Goal: Transaction & Acquisition: Purchase product/service

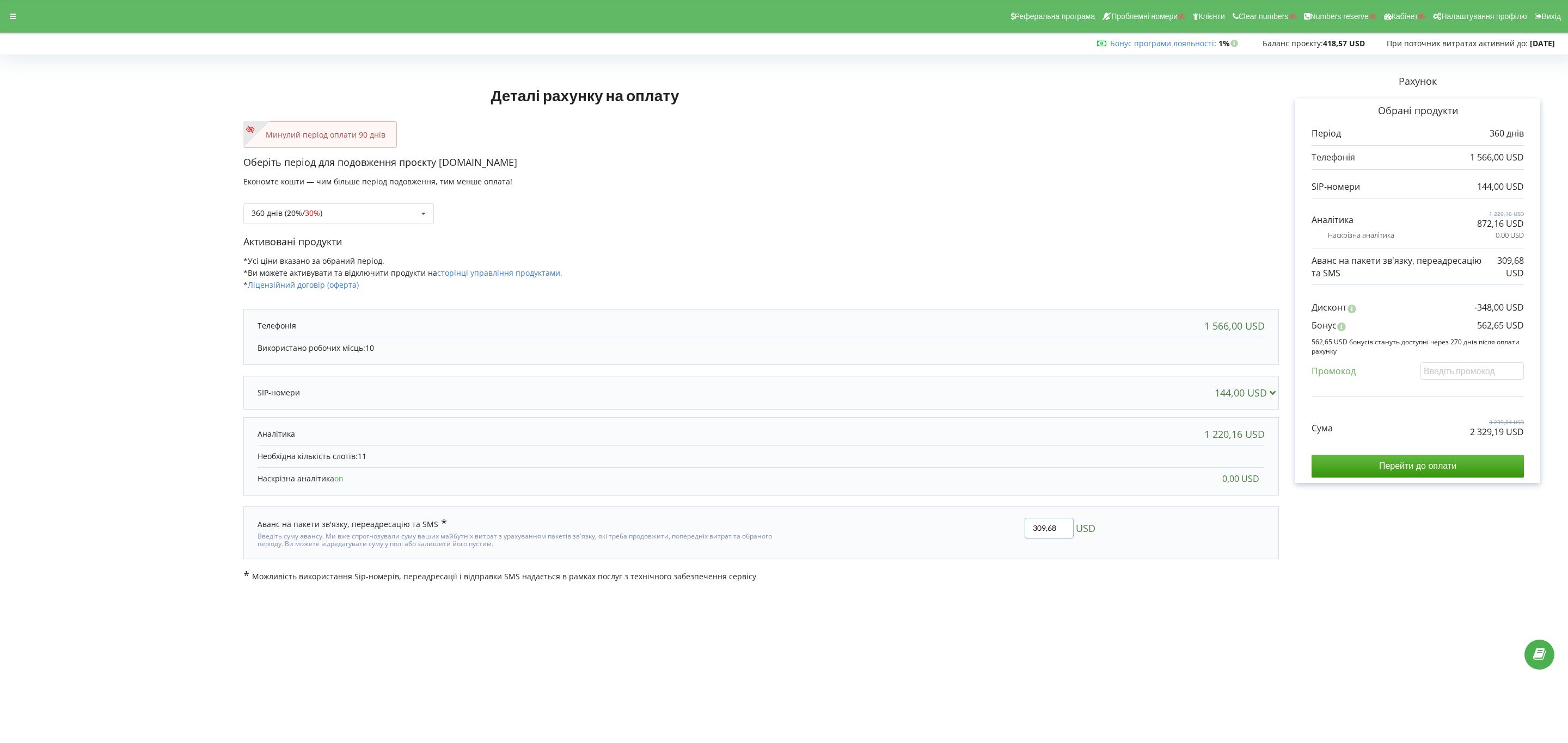
drag, startPoint x: 1055, startPoint y: 523, endPoint x: 982, endPoint y: 518, distance: 73.2
click at [982, 518] on div "309,68 USD" at bounding box center [943, 533] width 320 height 45
paste input "16.31"
type input "316.31"
click at [1186, 640] on body "Реферальна програма Проблемні номери Клієнти Clear numbers Numbers reserve Кабі…" at bounding box center [784, 372] width 1568 height 743
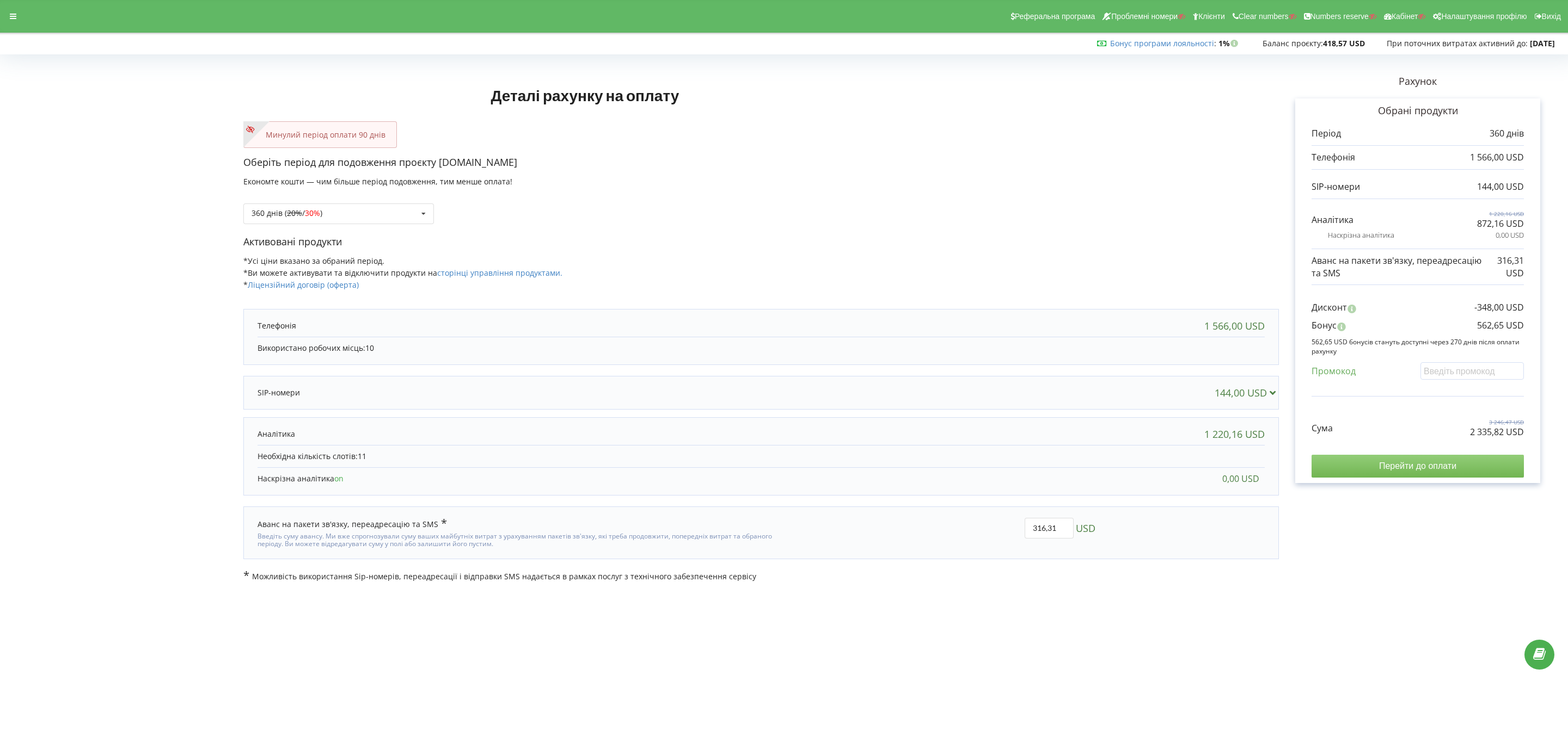
click at [1437, 469] on input "Перейти до оплати" at bounding box center [1417, 466] width 213 height 23
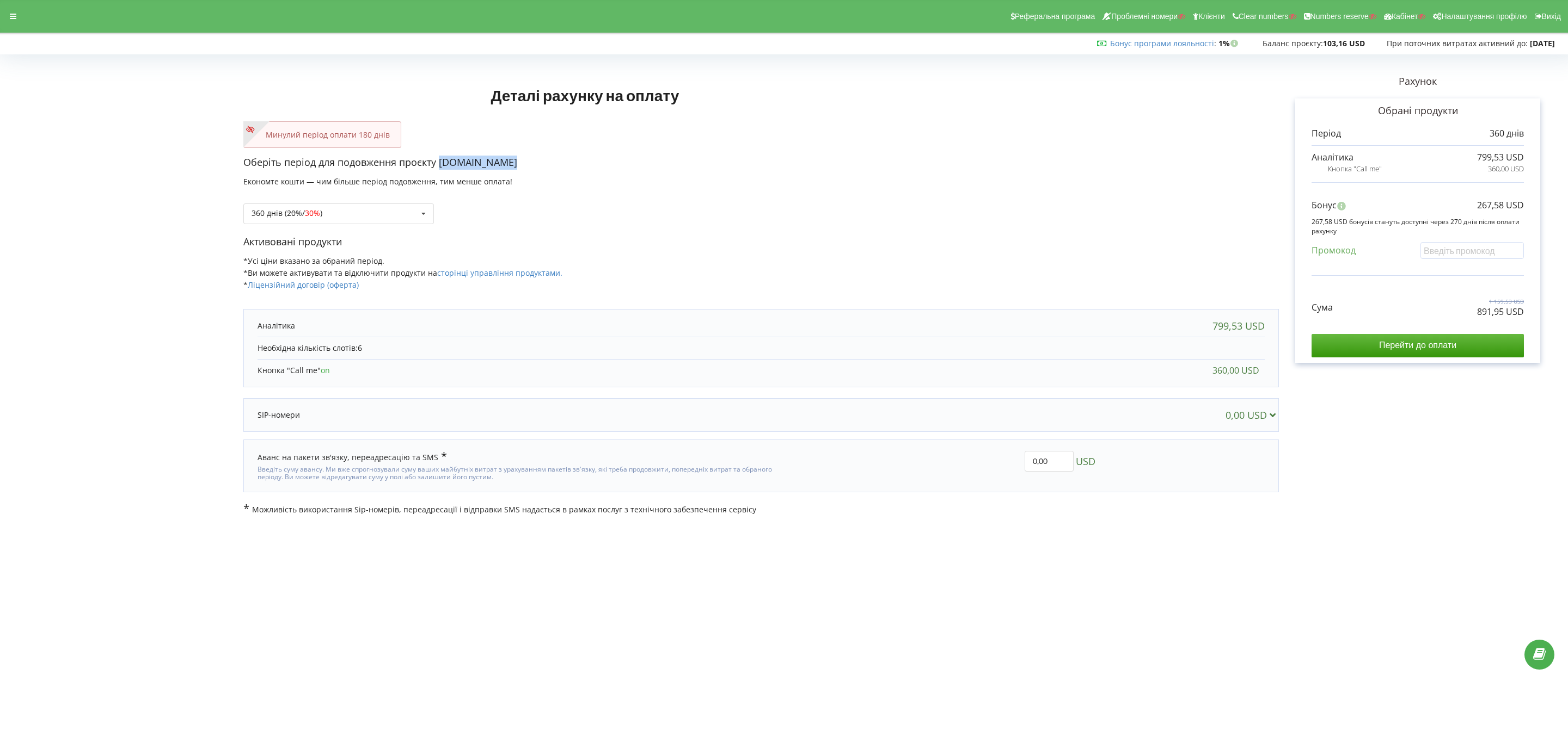
drag, startPoint x: 510, startPoint y: 165, endPoint x: 438, endPoint y: 163, distance: 72.0
click at [438, 163] on p "Оберіть період для подовження проєкту creditline.kz" at bounding box center [761, 163] width 1036 height 15
click at [412, 213] on div "360 днів ( 20% / 30% ) Поповнити баланс без подовження 20%" at bounding box center [339, 213] width 191 height 21
click at [381, 292] on div "180 днів (10%)" at bounding box center [338, 294] width 190 height 20
click at [1390, 353] on input "Перейти до оплати" at bounding box center [1417, 345] width 213 height 23
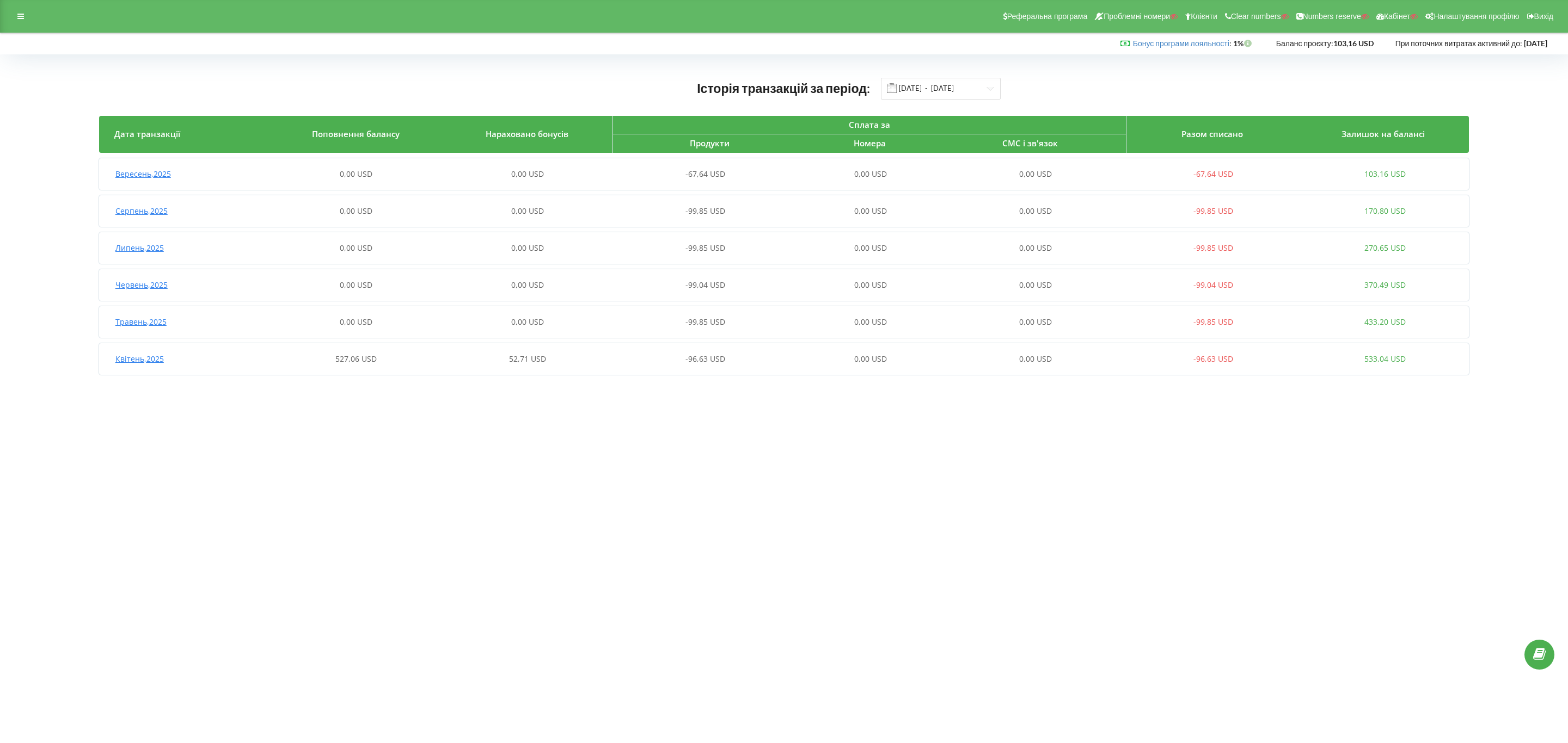
click at [688, 362] on span "-96,63 USD" at bounding box center [705, 358] width 40 height 10
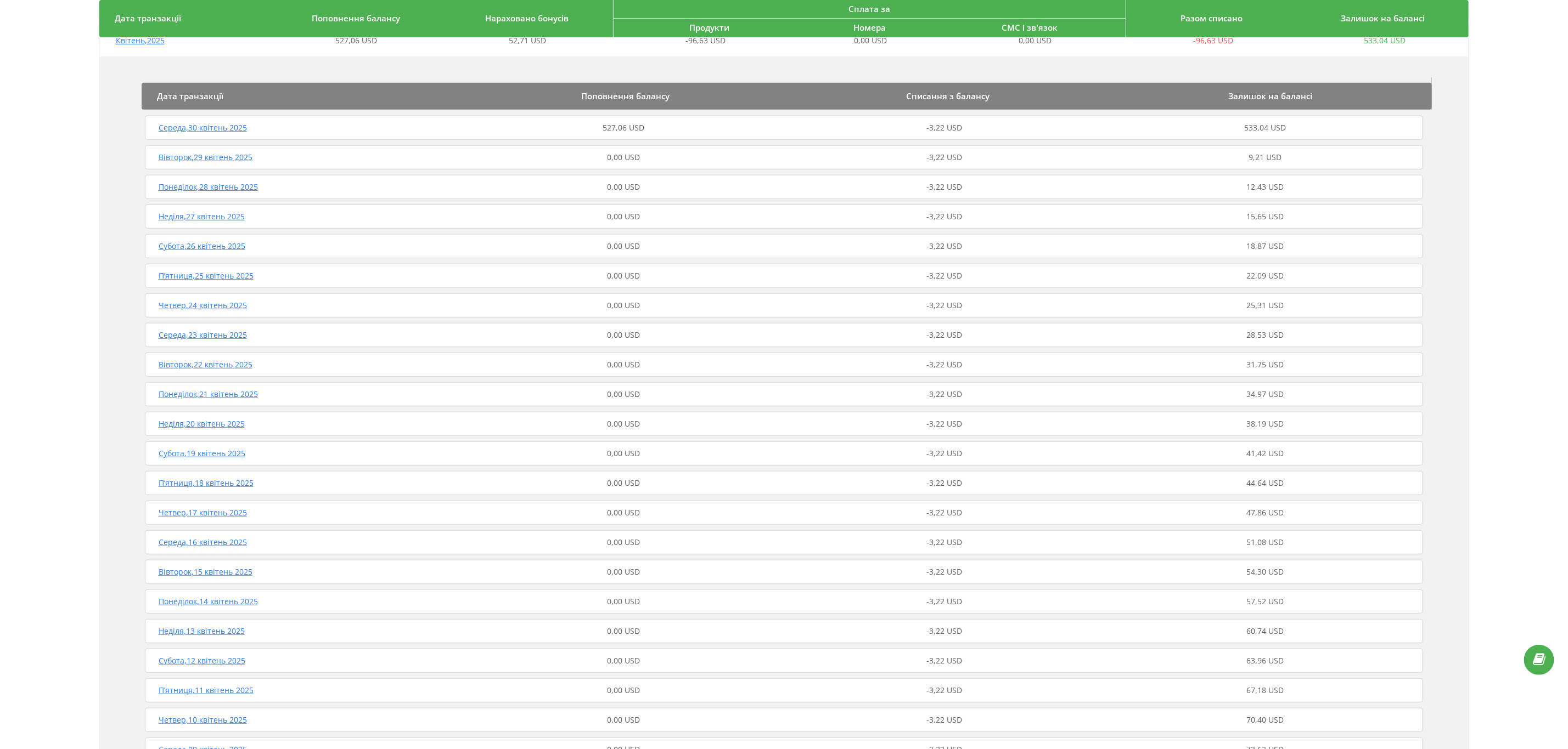
scroll to position [165, 0]
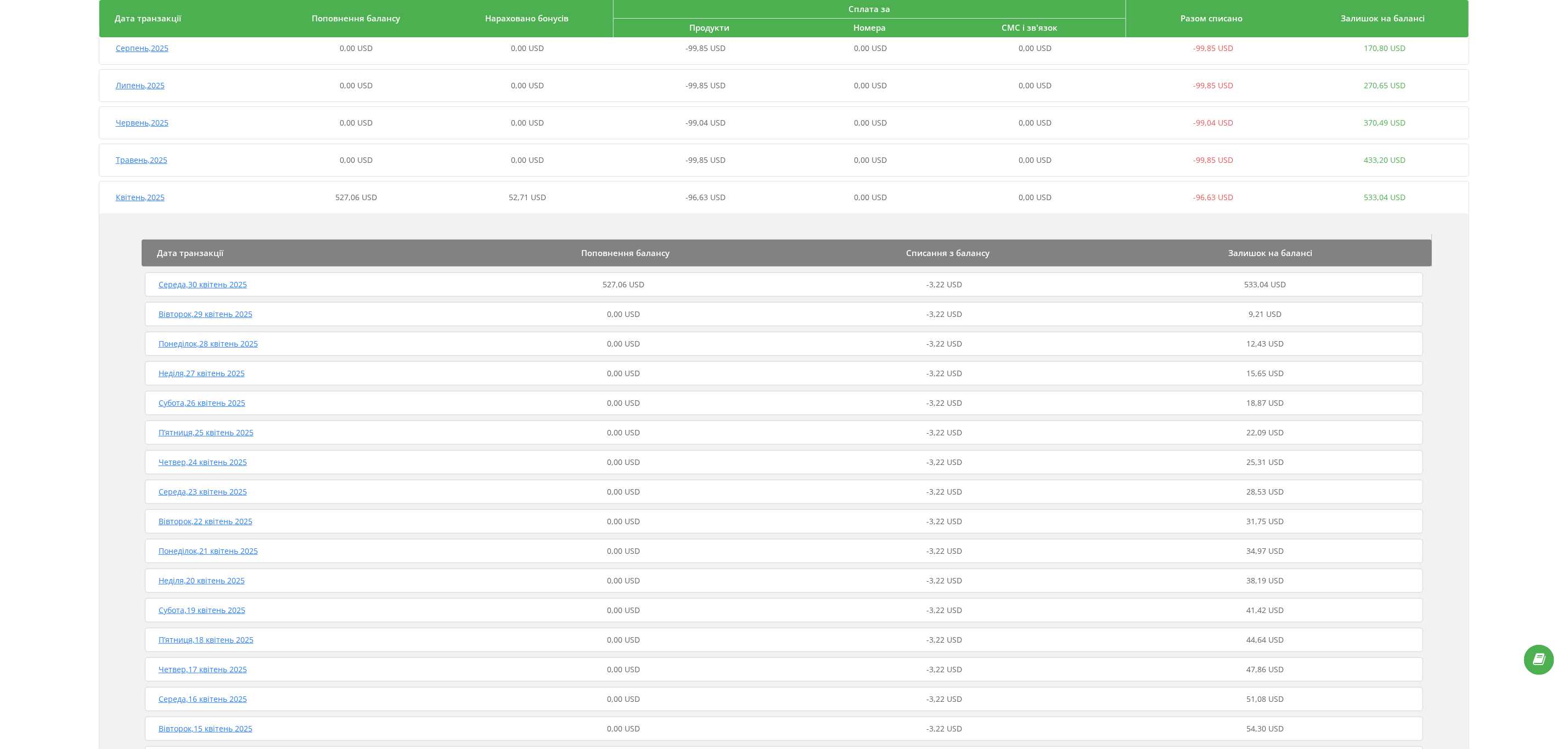
click at [698, 285] on div "527,06 USD" at bounding box center [624, 285] width 321 height 11
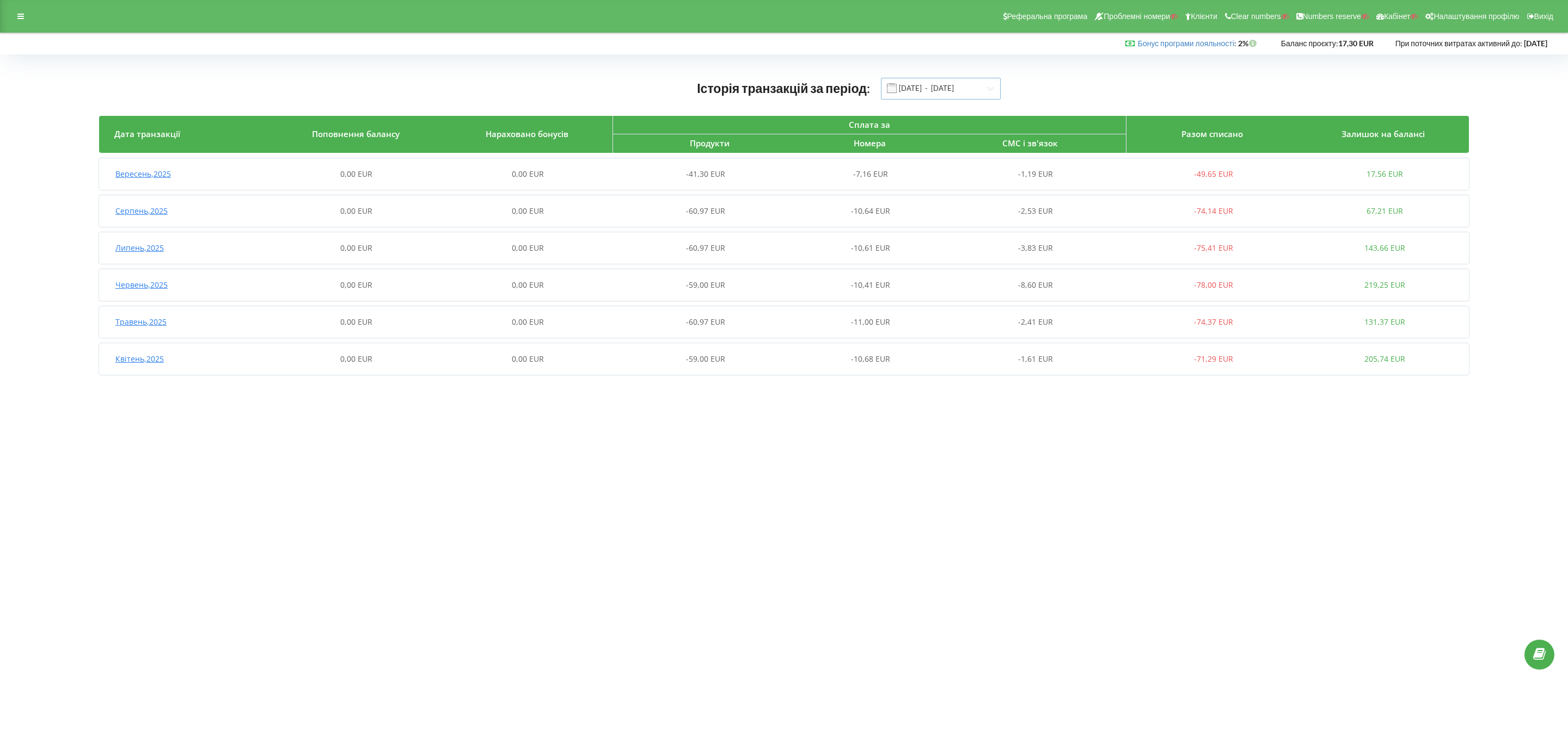
click at [963, 84] on input "[DATE] - [DATE]" at bounding box center [940, 89] width 120 height 22
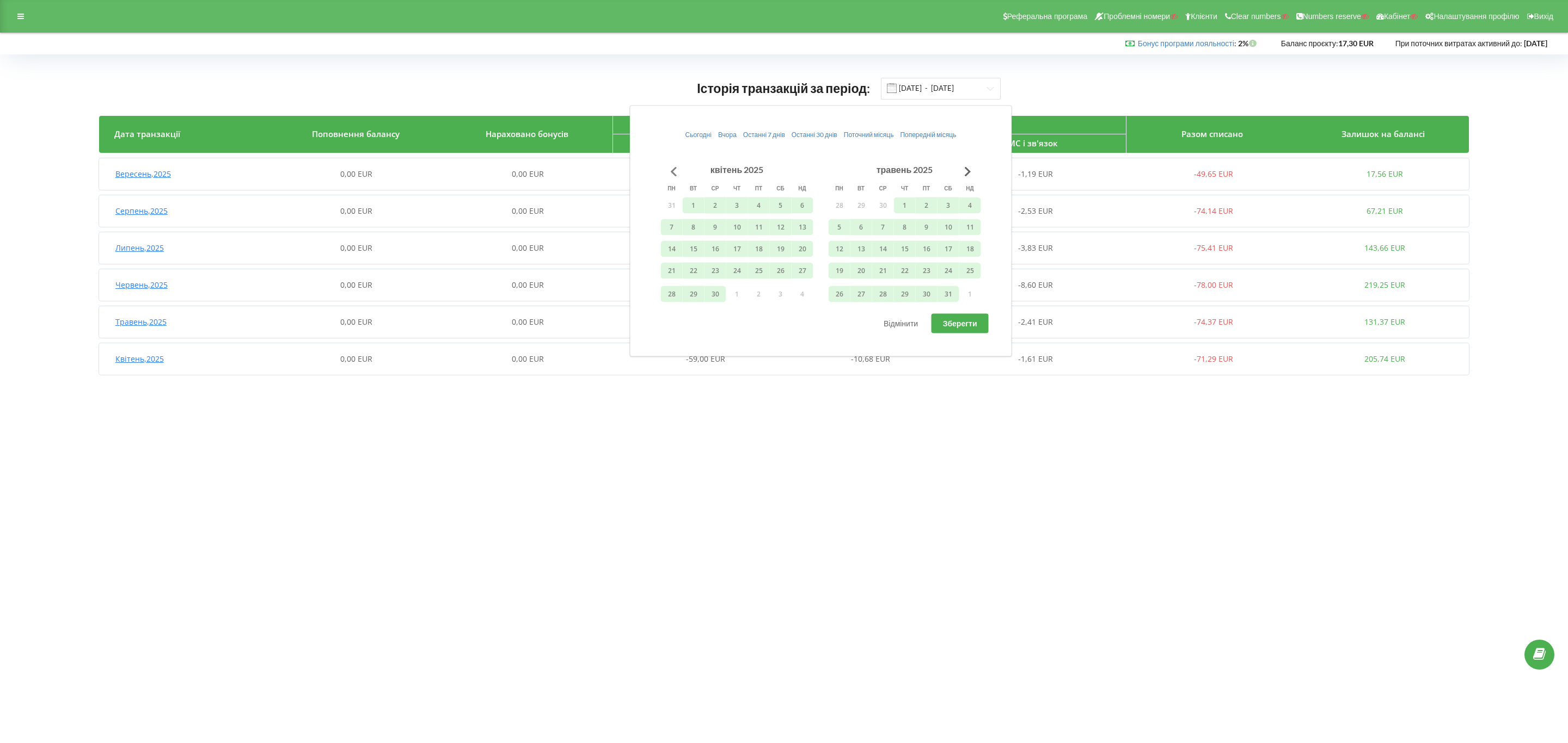
click at [678, 169] on button "Go to previous month" at bounding box center [674, 172] width 22 height 22
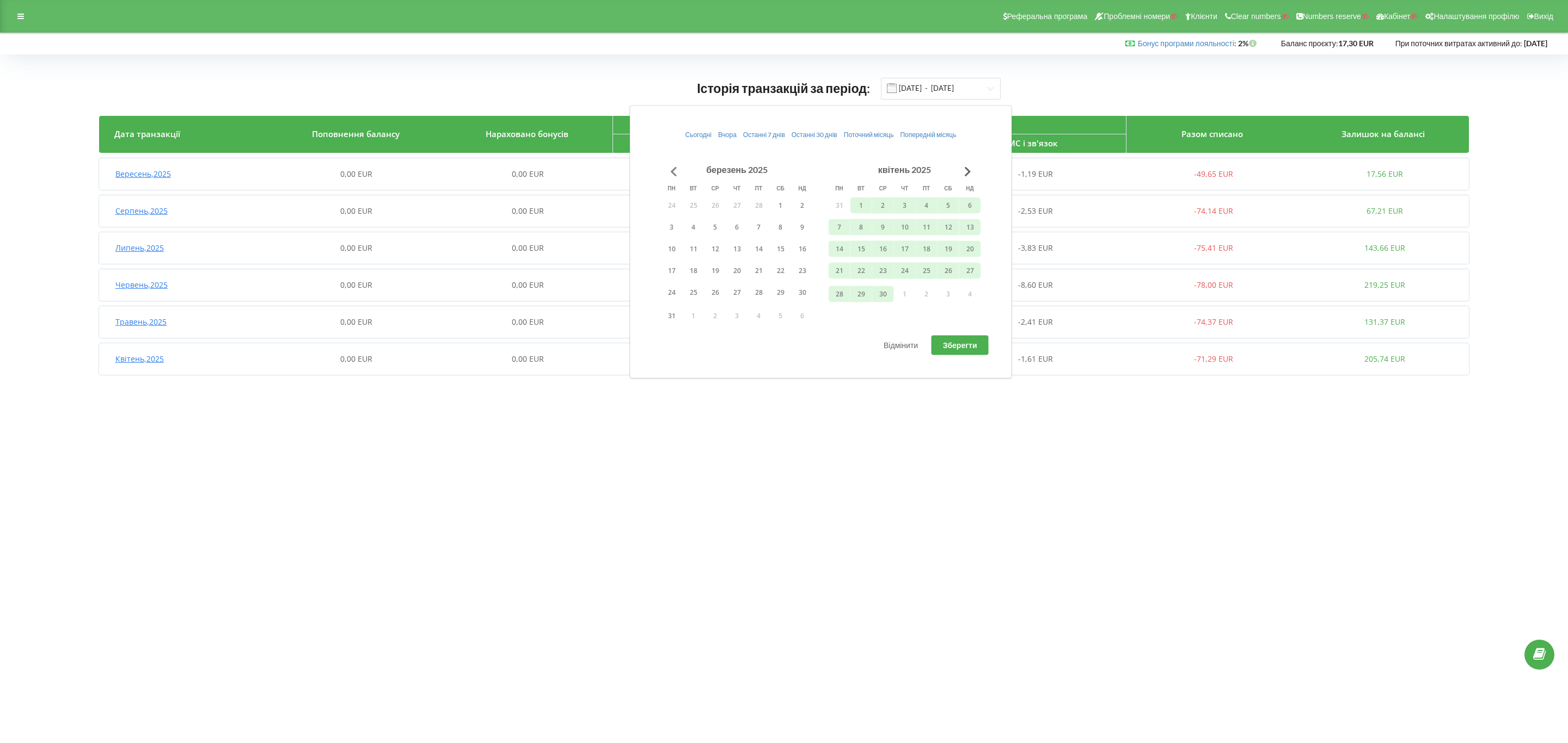
click at [678, 169] on button "Go to previous month" at bounding box center [674, 172] width 22 height 22
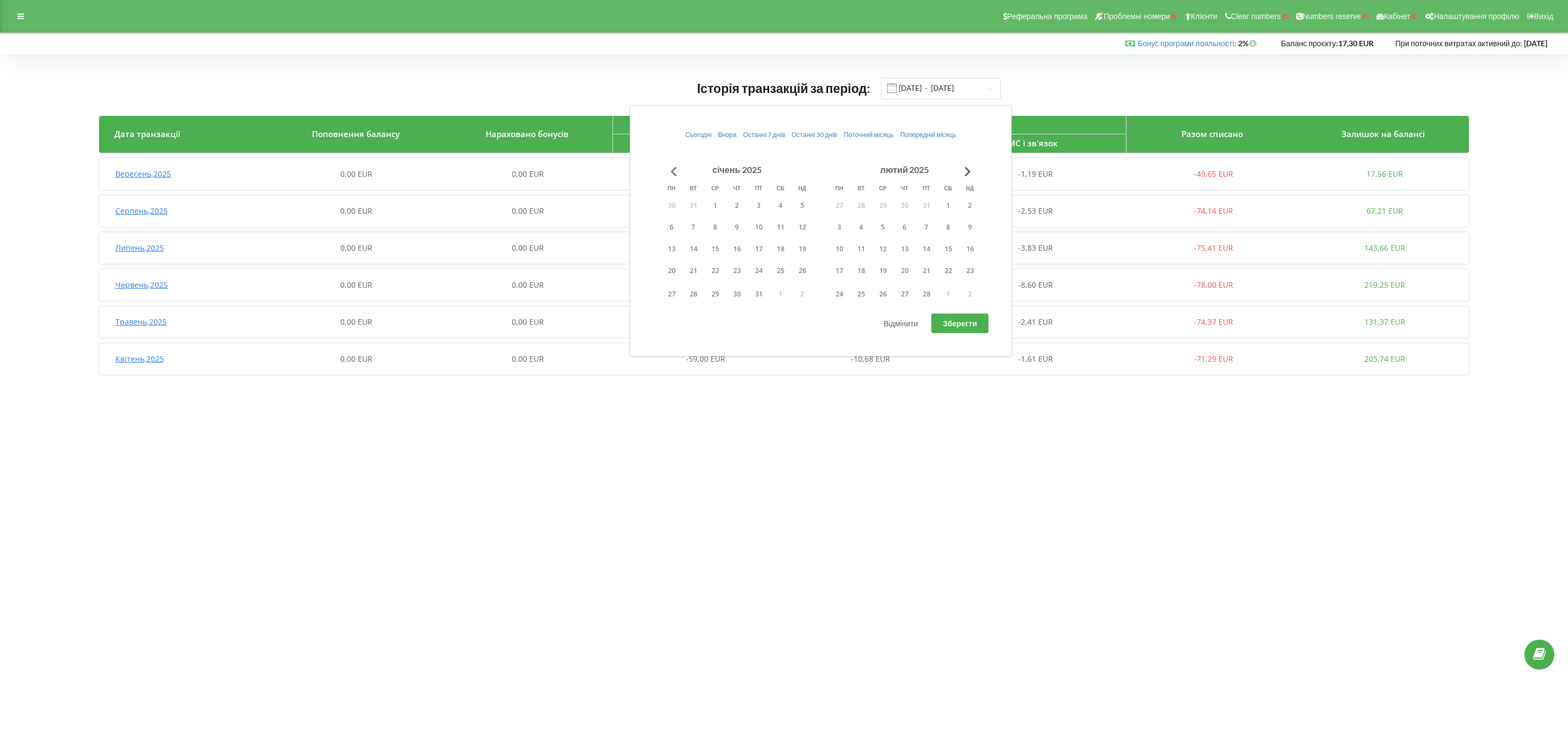
click at [678, 169] on button "Go to previous month" at bounding box center [674, 172] width 22 height 22
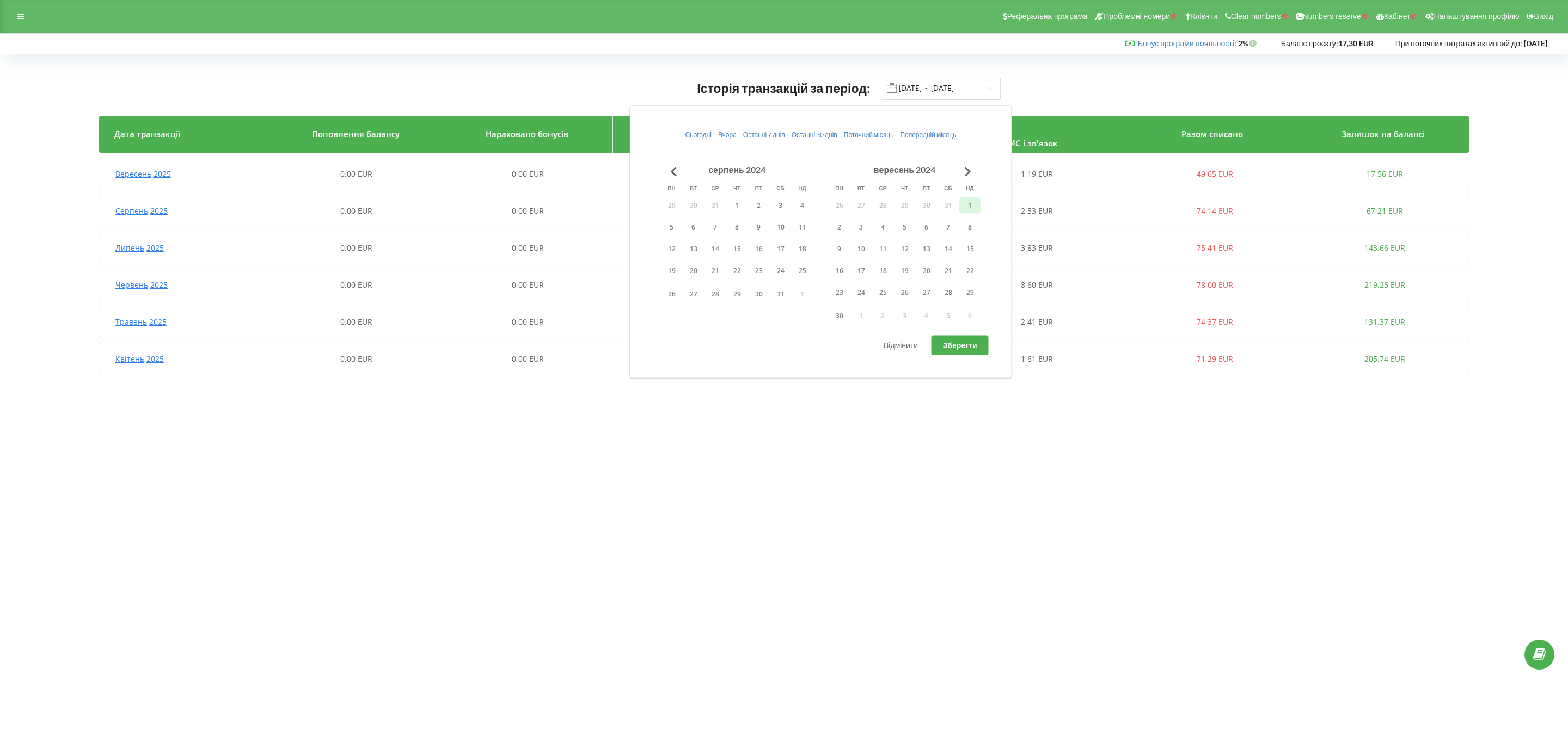
click at [971, 206] on button "1" at bounding box center [970, 205] width 22 height 16
click at [970, 168] on button "Go to next month" at bounding box center [968, 172] width 22 height 22
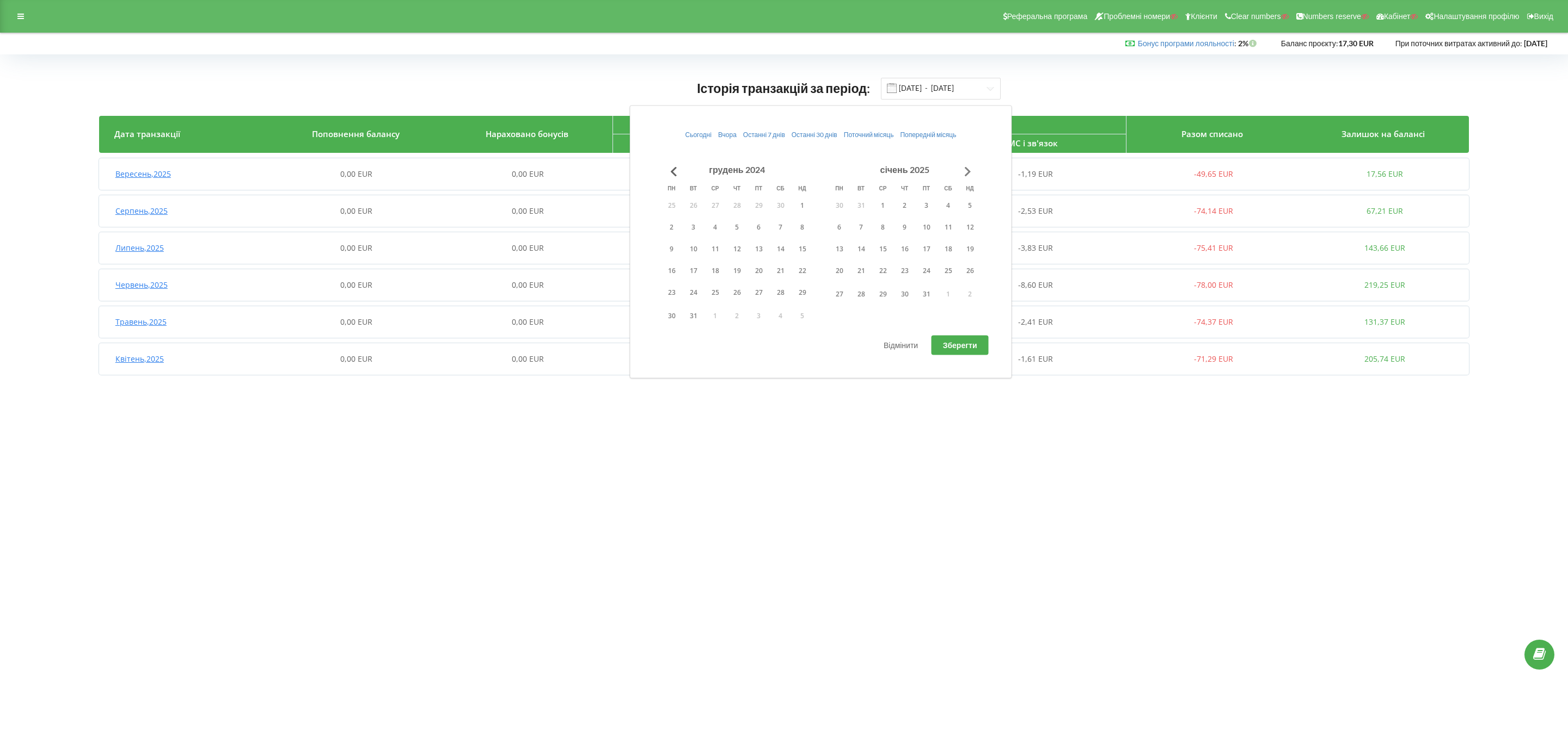
click at [970, 168] on button "Go to next month" at bounding box center [968, 172] width 22 height 22
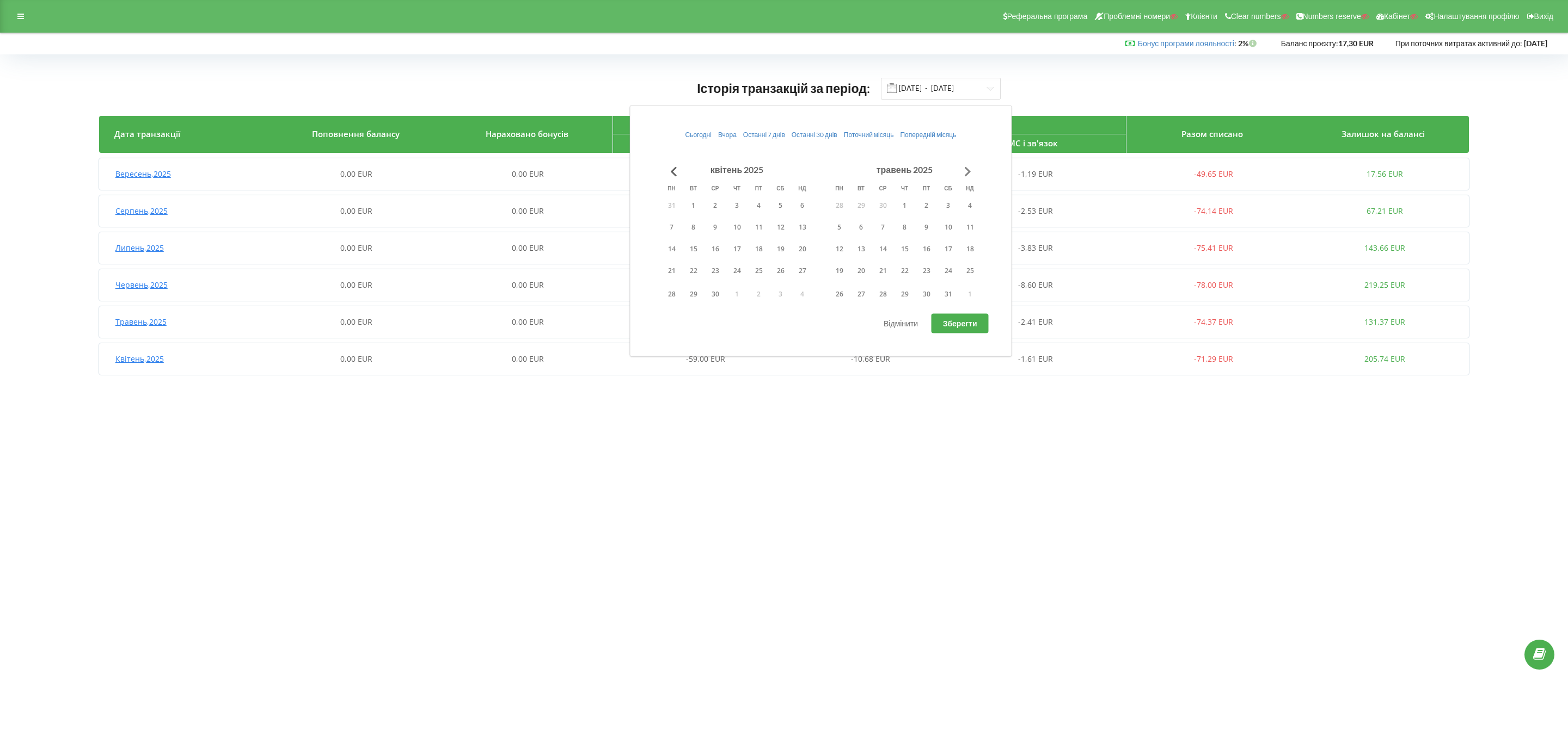
click at [970, 168] on button "Go to next month" at bounding box center [968, 172] width 22 height 22
click at [962, 173] on button "Go to next month" at bounding box center [968, 172] width 22 height 22
click at [860, 294] on button "30" at bounding box center [861, 294] width 22 height 16
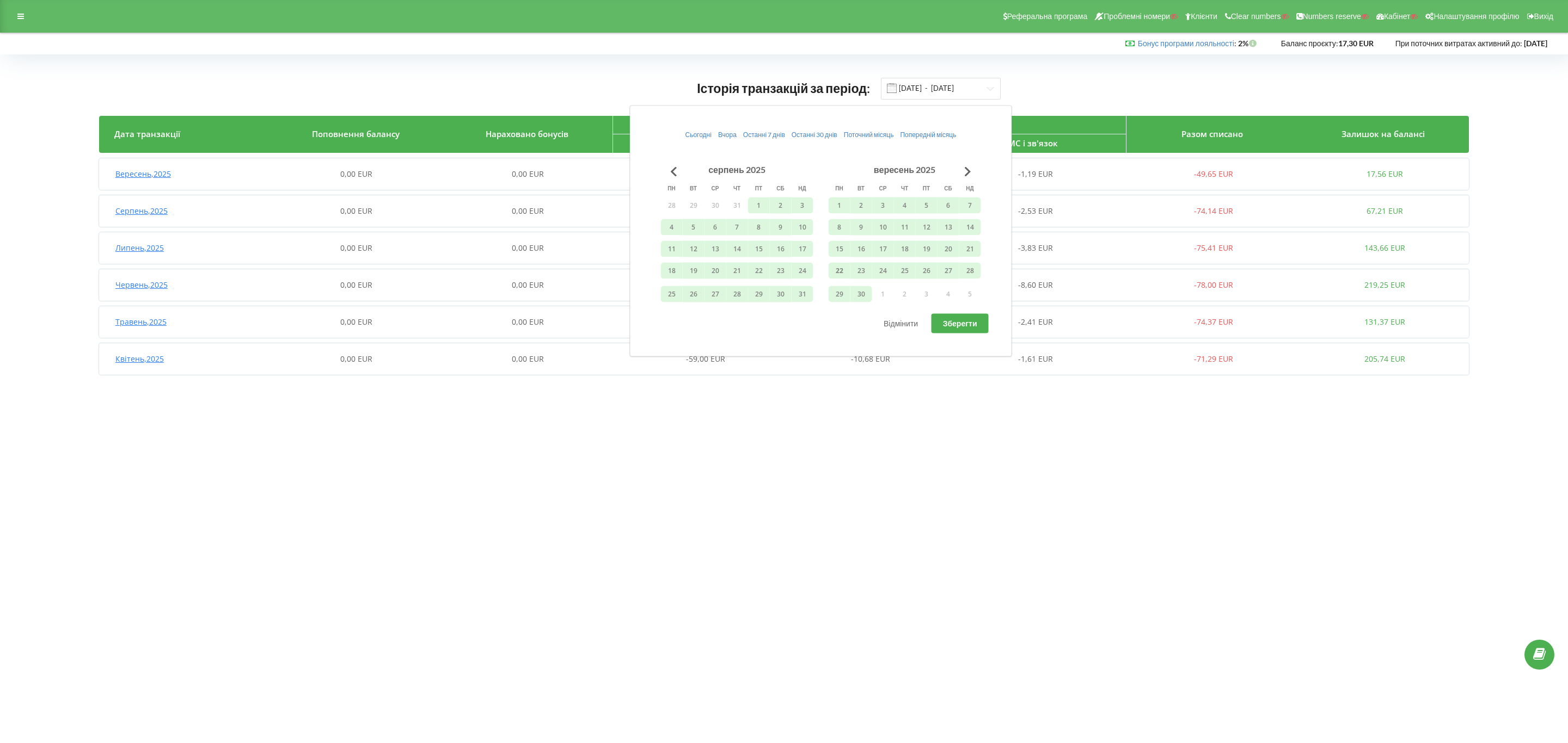
click at [960, 317] on button "Зберегти" at bounding box center [959, 324] width 57 height 20
type input "01.09.2024 - 30.09.2025"
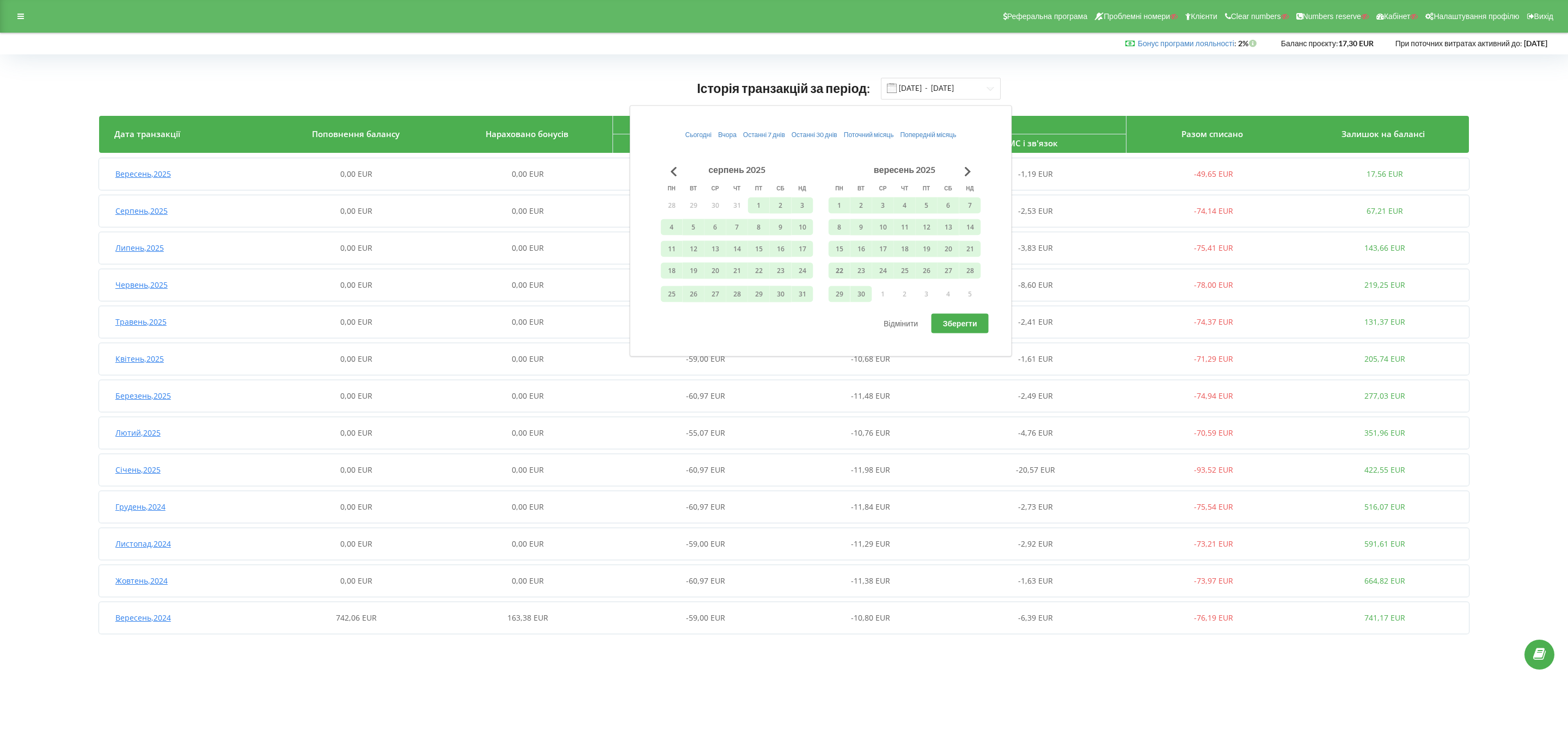
click at [528, 704] on body "Реферальна програма Проблемні номери Клієнти Clear numbers Numbers reserve Кабі…" at bounding box center [784, 372] width 1568 height 743
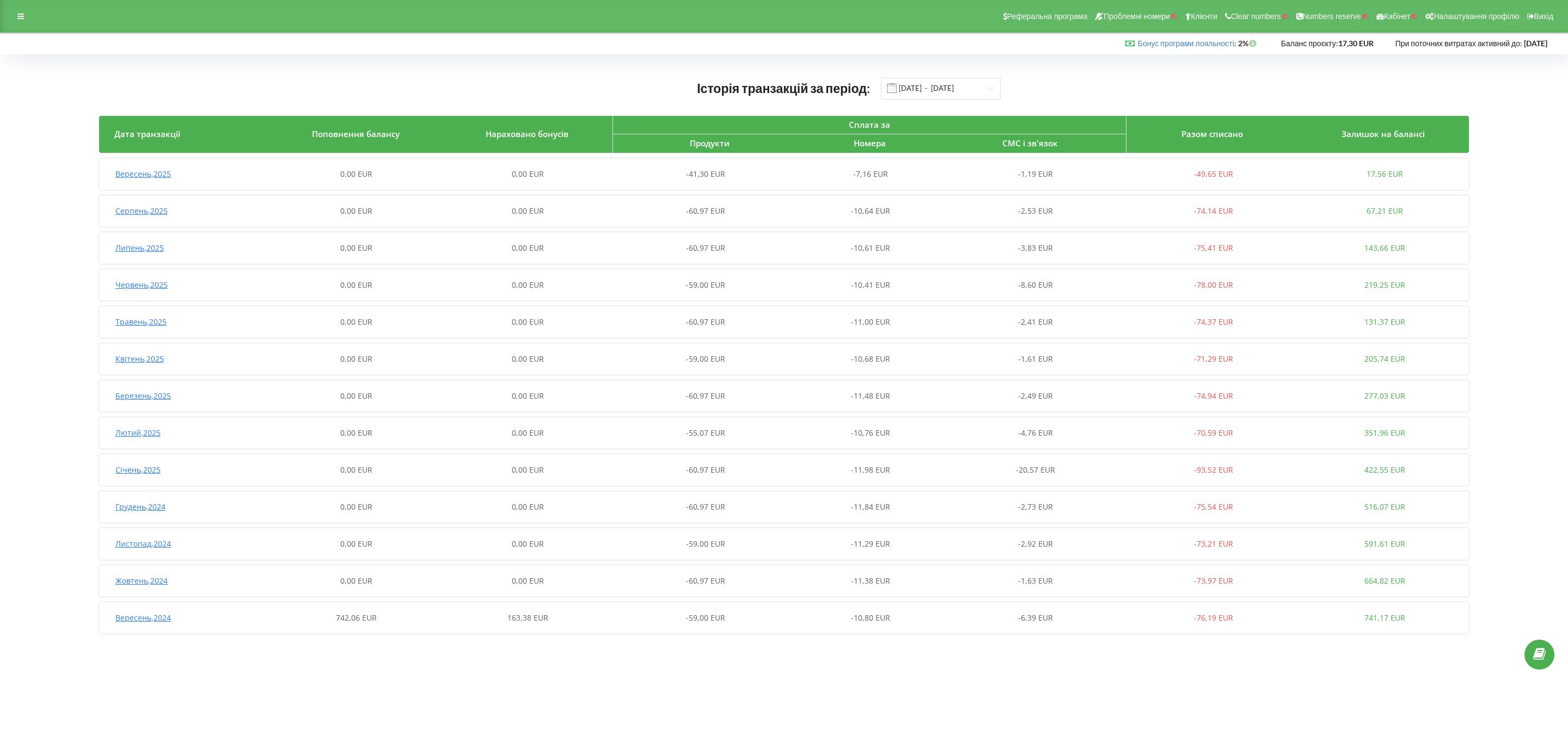
click at [868, 651] on div "Історія транзакцій за період: 01.09.2024 - 30.09.2025 Дата транзакції Поповненн…" at bounding box center [784, 358] width 1568 height 608
click at [927, 97] on input "01.09.2024 - 30.09.2025" at bounding box center [940, 89] width 120 height 22
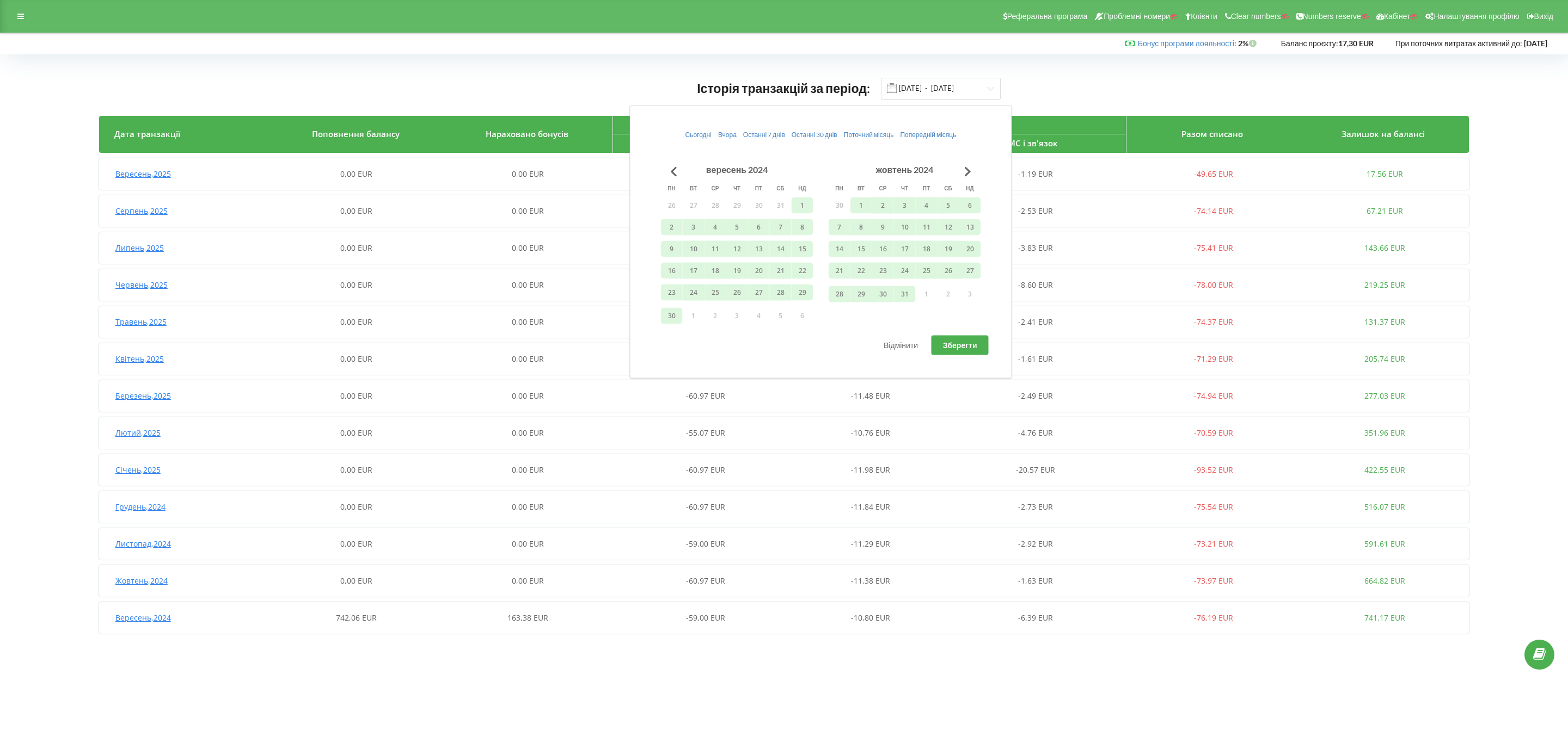
click at [667, 668] on body "Реферальна програма Проблемні номери Клієнти Clear numbers Numbers reserve Кабі…" at bounding box center [784, 372] width 1568 height 743
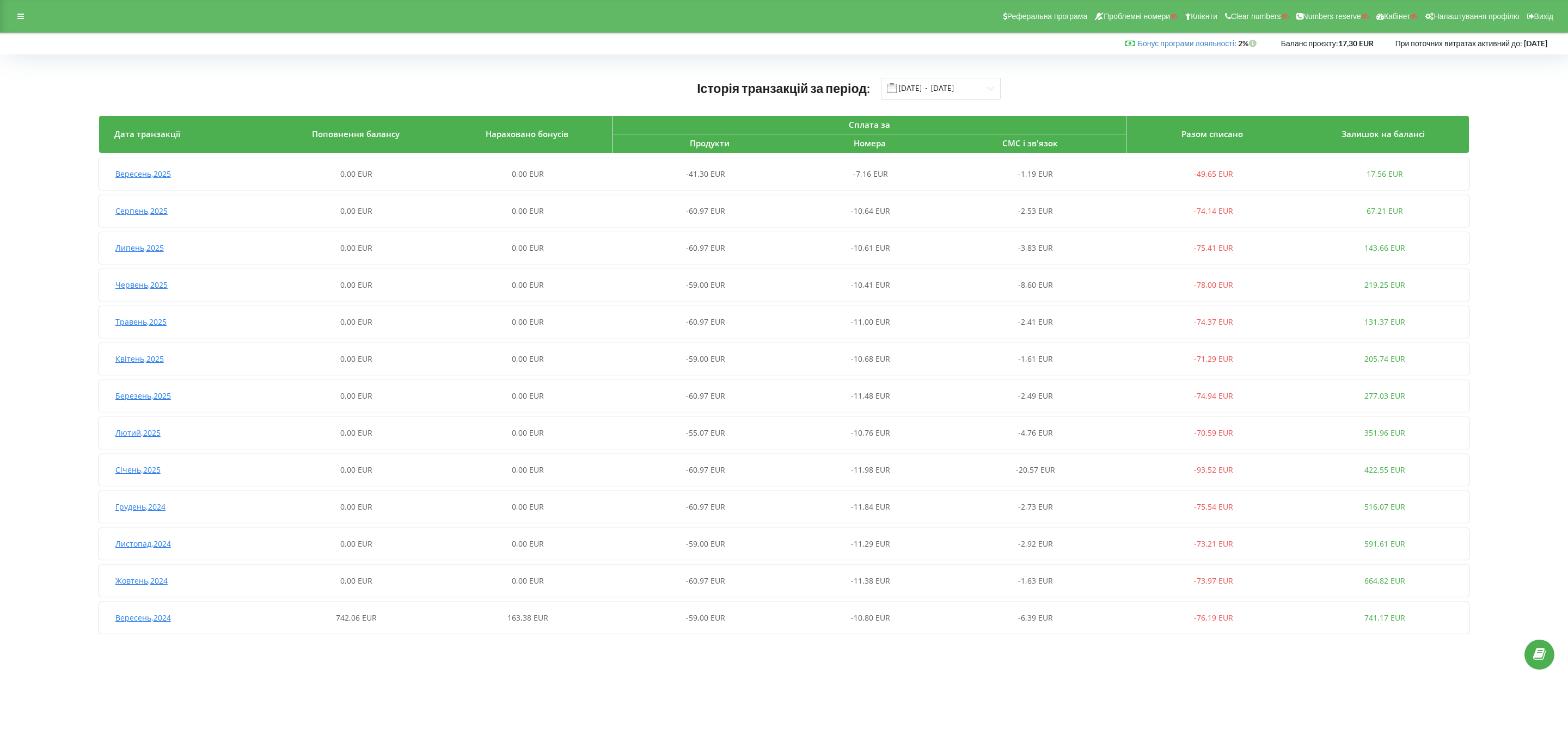
click at [645, 622] on div "-59,00 EUR" at bounding box center [699, 619] width 172 height 11
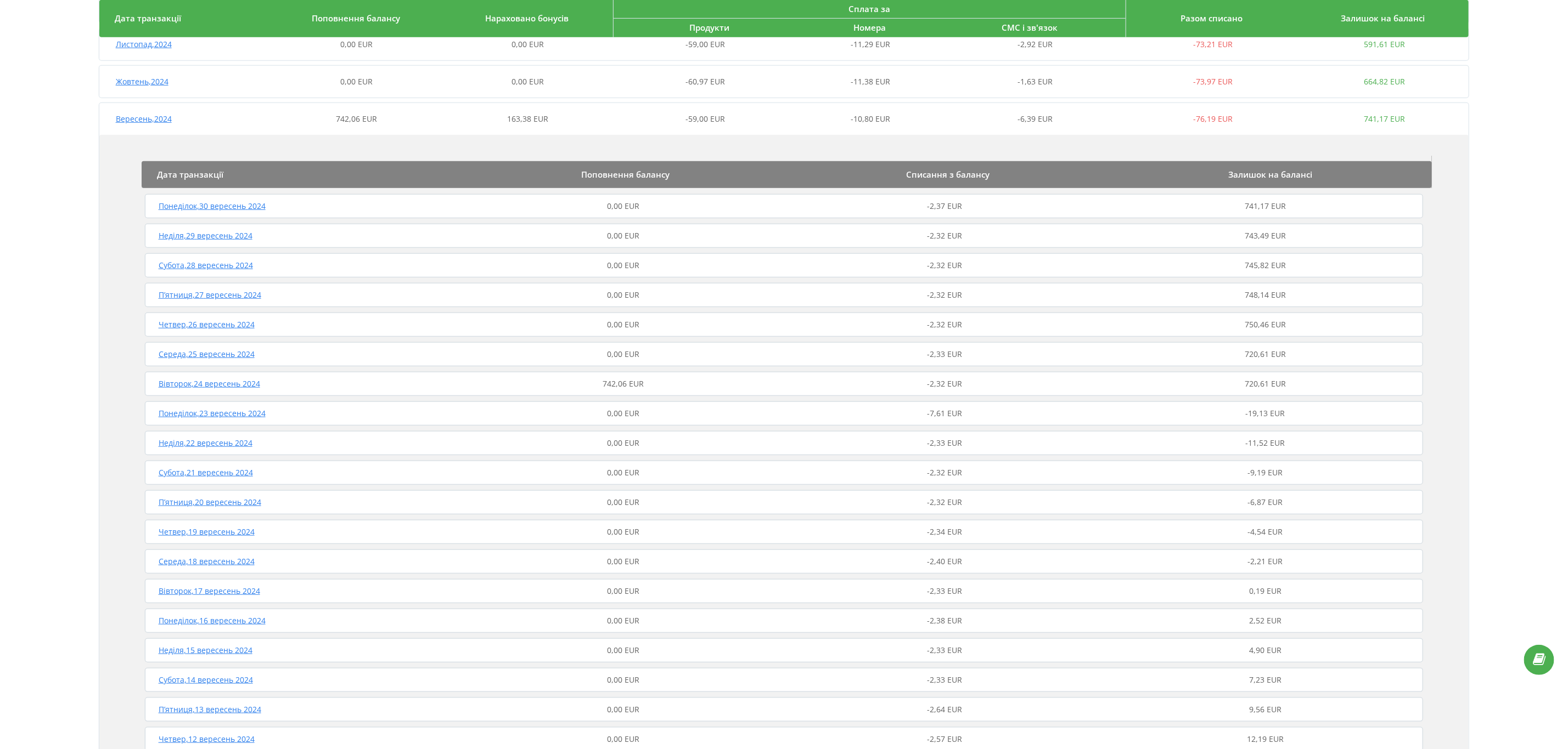
scroll to position [305, 0]
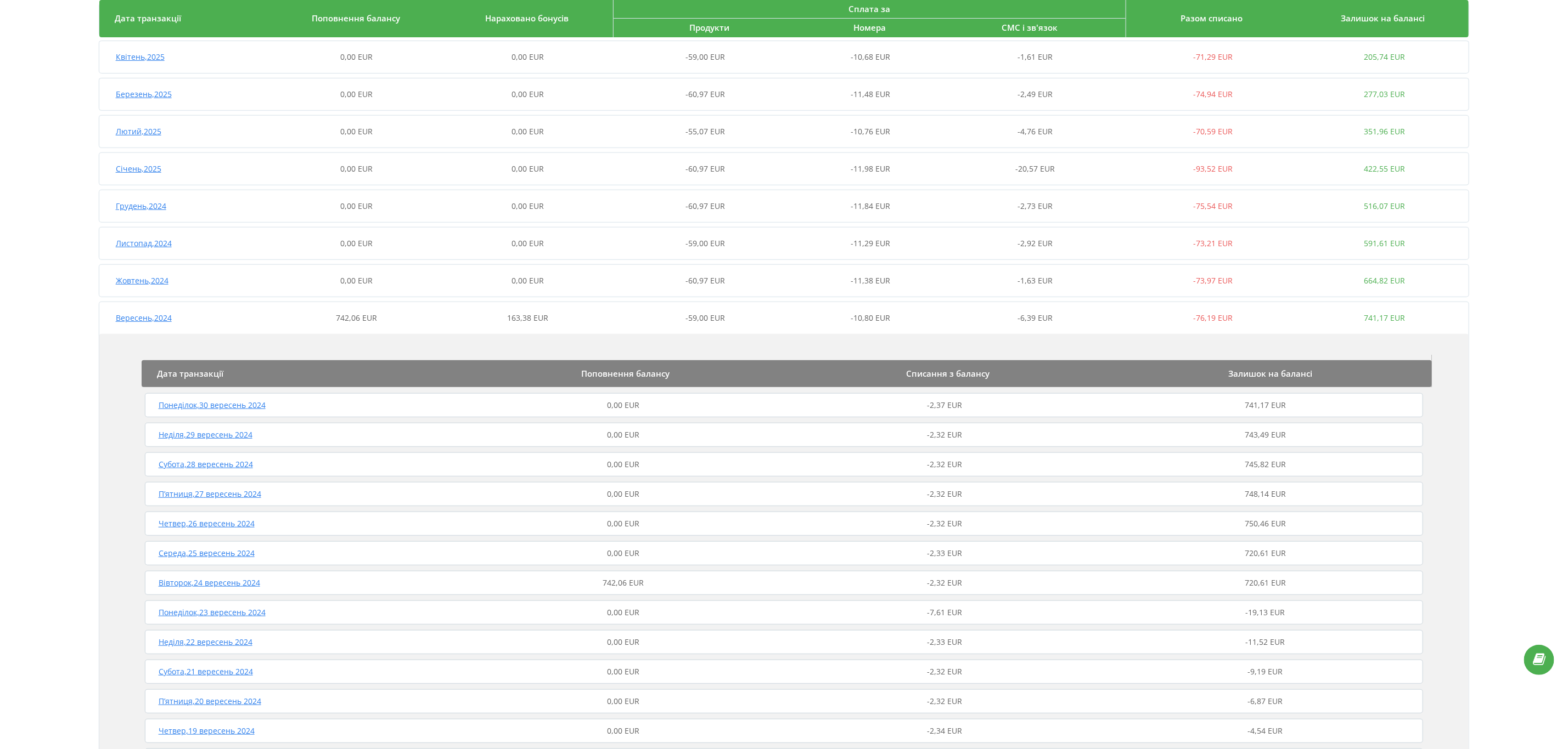
click at [670, 580] on div "742,06 EUR" at bounding box center [624, 583] width 321 height 11
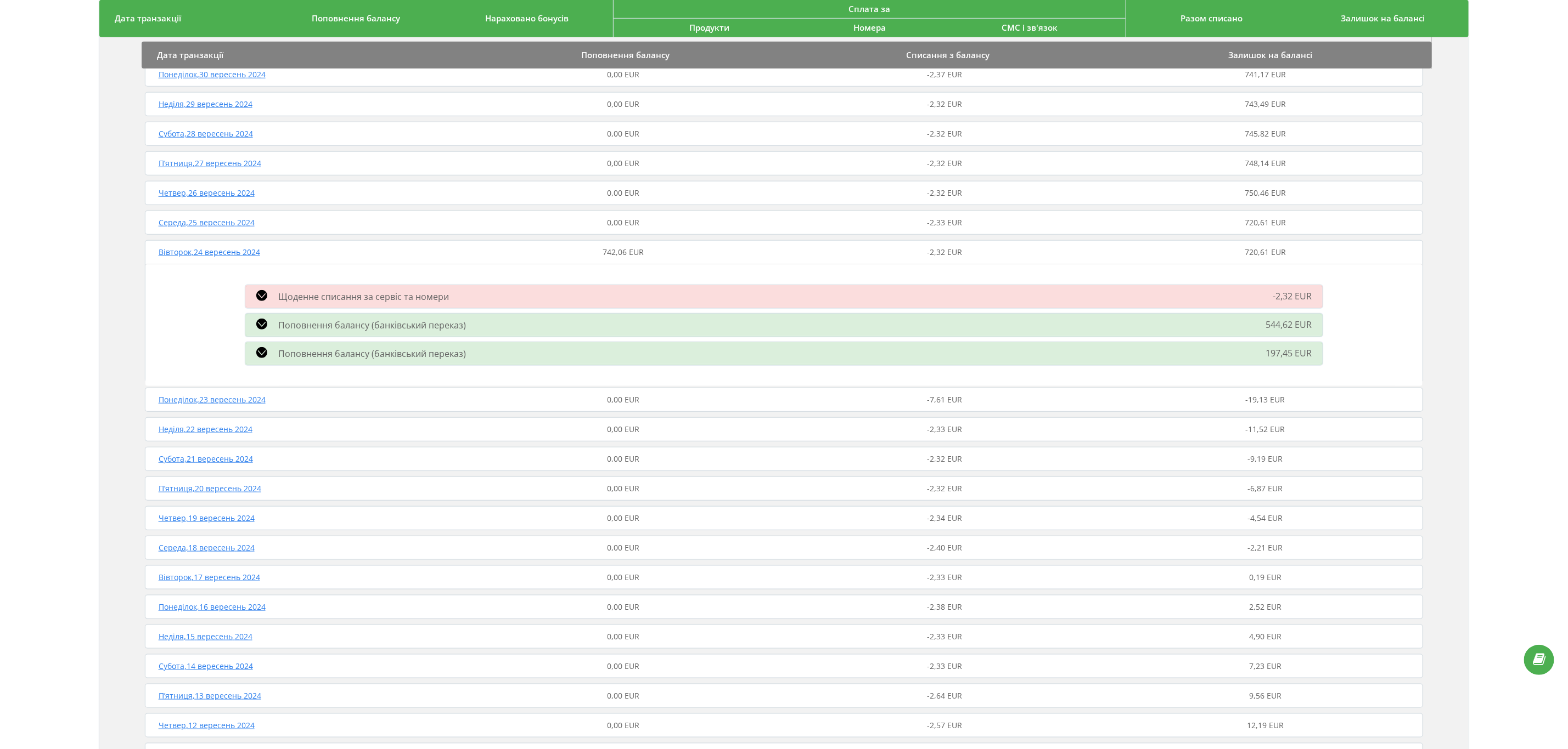
scroll to position [635, 0]
click at [571, 324] on div "Поповнення балансу (банківський переказ)" at bounding box center [614, 327] width 750 height 13
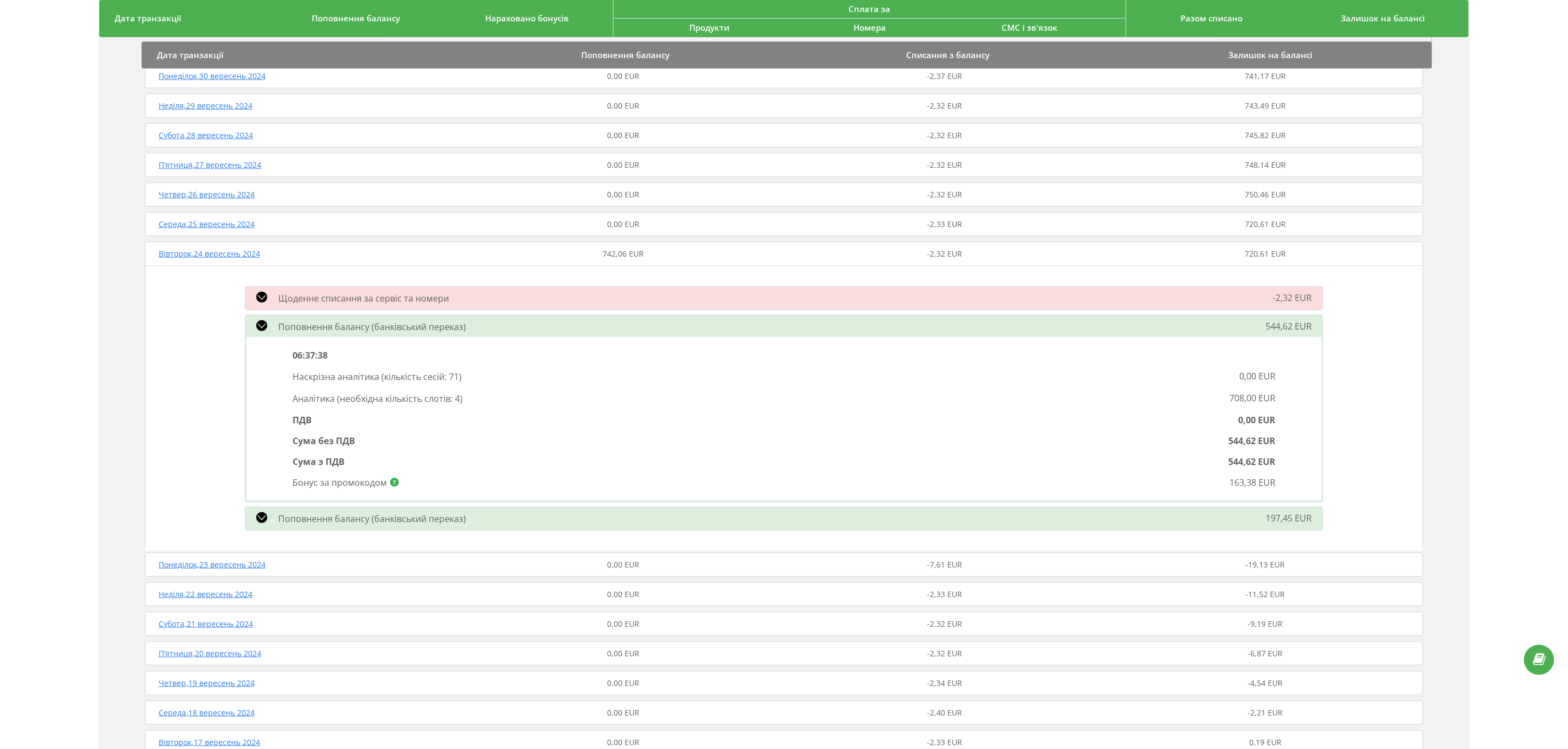
click at [572, 510] on div "Поповнення балансу (банківський переказ) 197,45 EUR" at bounding box center [784, 518] width 1091 height 28
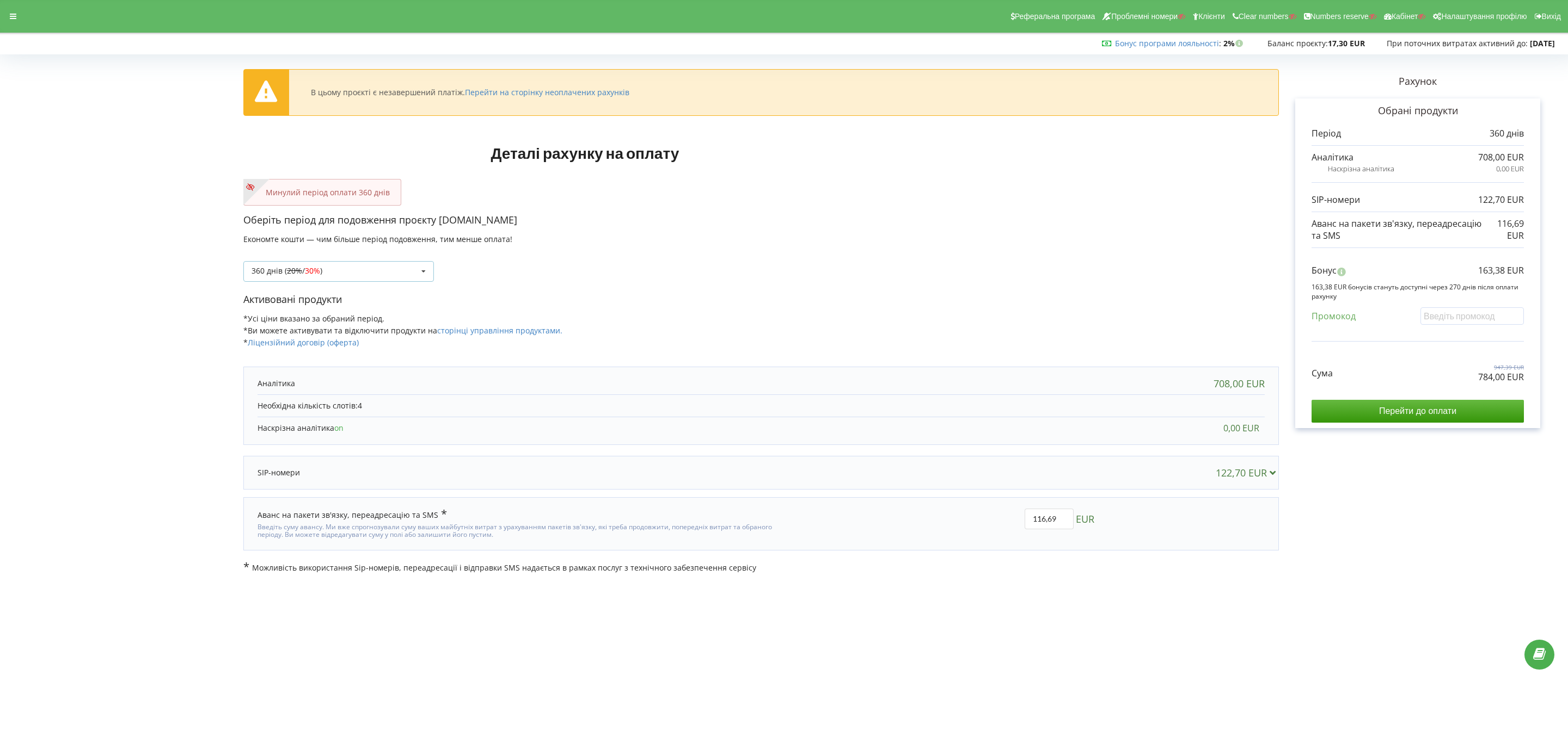
click at [412, 273] on div "360 днів ( 20% / 30% ) Поповнити баланс без подовження 20%" at bounding box center [339, 272] width 191 height 21
click at [342, 396] on div "1080 днів ( 30% / 40% )" at bounding box center [338, 392] width 190 height 20
drag, startPoint x: 1054, startPoint y: 518, endPoint x: 948, endPoint y: 523, distance: 106.1
click at [948, 523] on div "350,06 EUR" at bounding box center [943, 524] width 320 height 45
click at [890, 550] on body "Реферальна програма Проблемні номери Клієнти Clear numbers Numbers reserve Кабі…" at bounding box center [784, 372] width 1568 height 743
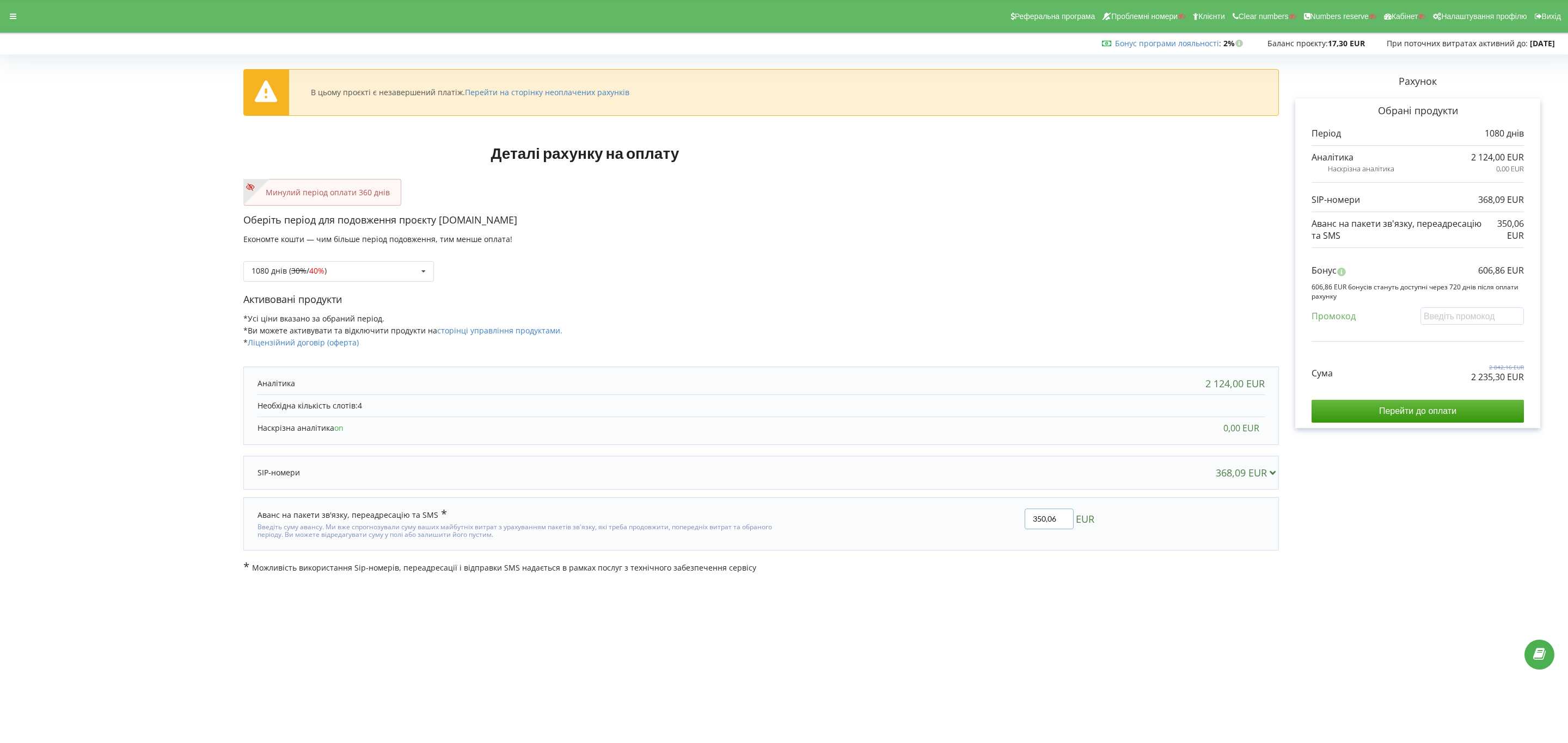
drag, startPoint x: 1060, startPoint y: 525, endPoint x: 978, endPoint y: 522, distance: 82.1
click at [978, 522] on div "350,06 EUR" at bounding box center [943, 524] width 320 height 45
type input "170"
click at [978, 522] on div "В цьому проєкті є незавершений платіж. Перейти на сторінку неоплачених рахунків…" at bounding box center [784, 315] width 1544 height 515
drag, startPoint x: 1432, startPoint y: 380, endPoint x: 1564, endPoint y: 382, distance: 132.0
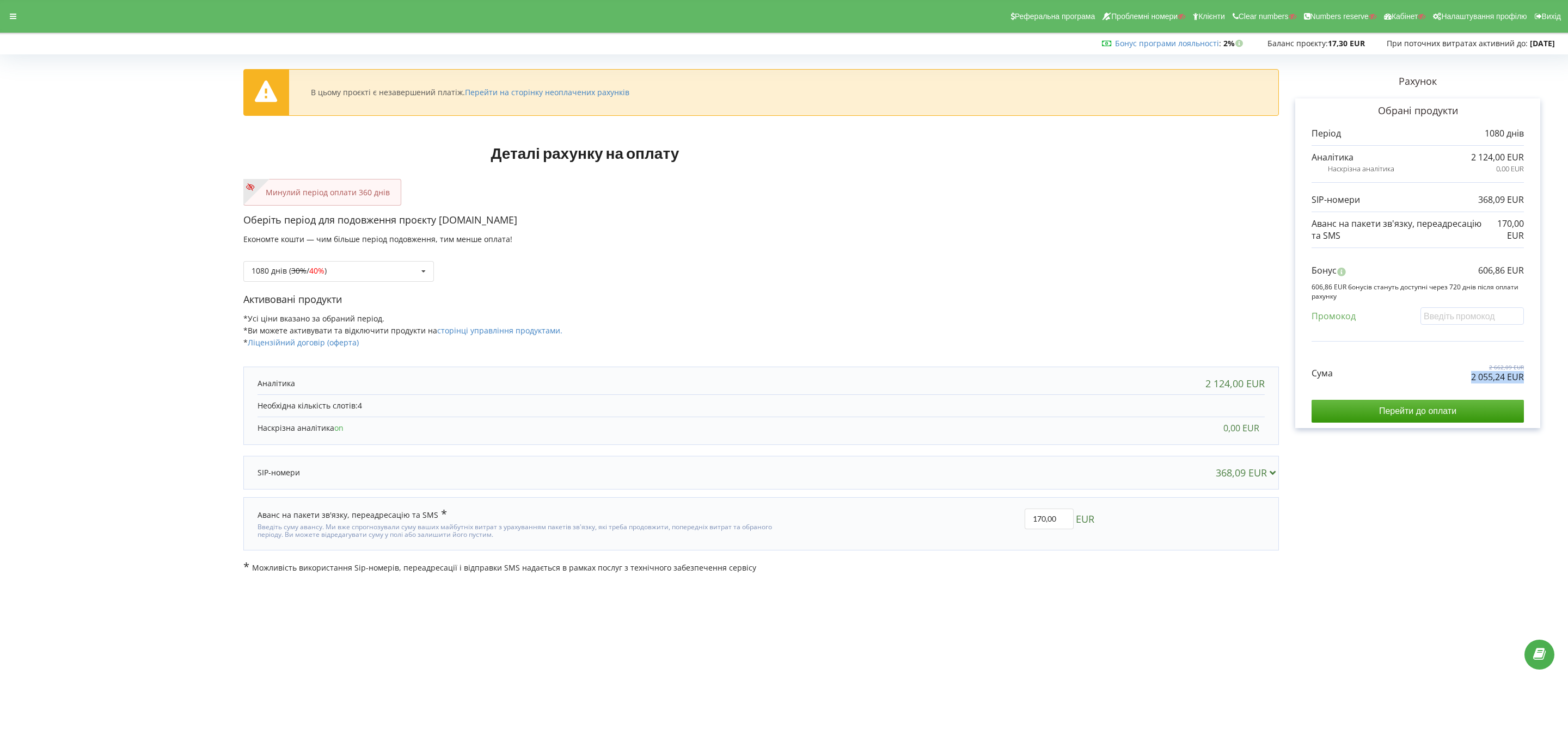
click at [1151, 382] on div "В цьому проєкті є незавершений платіж. Перейти на сторінку неоплачених рахунків…" at bounding box center [784, 316] width 1568 height 539
copy p "2 055,24 EUR"
drag, startPoint x: 1550, startPoint y: 275, endPoint x: 1566, endPoint y: 274, distance: 16.0
click at [1151, 274] on div "В цьому проєкті є незавершений платіж. Перейти на сторінку неоплачених рахунків…" at bounding box center [784, 316] width 1568 height 539
copy p "606,86 EUR"
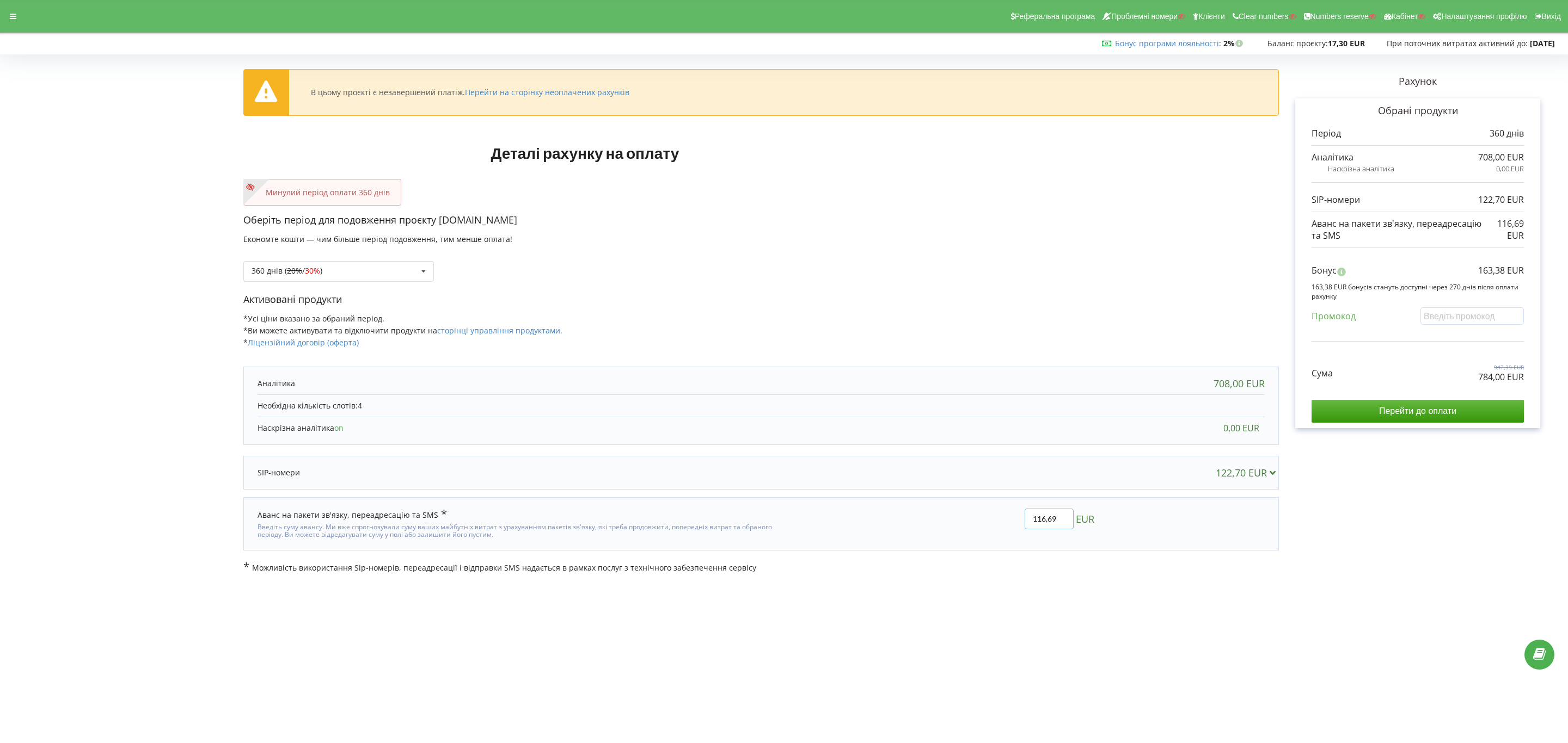
drag, startPoint x: 1057, startPoint y: 523, endPoint x: 958, endPoint y: 521, distance: 99.0
click at [958, 522] on div "116,69 EUR" at bounding box center [943, 524] width 320 height 45
type input "701"
click at [958, 521] on div "В цьому проєкті є незавершений платіж. Перейти на сторінку неоплачених рахунків…" at bounding box center [784, 315] width 1544 height 515
drag, startPoint x: 1034, startPoint y: 520, endPoint x: 1112, endPoint y: 525, distance: 78.2
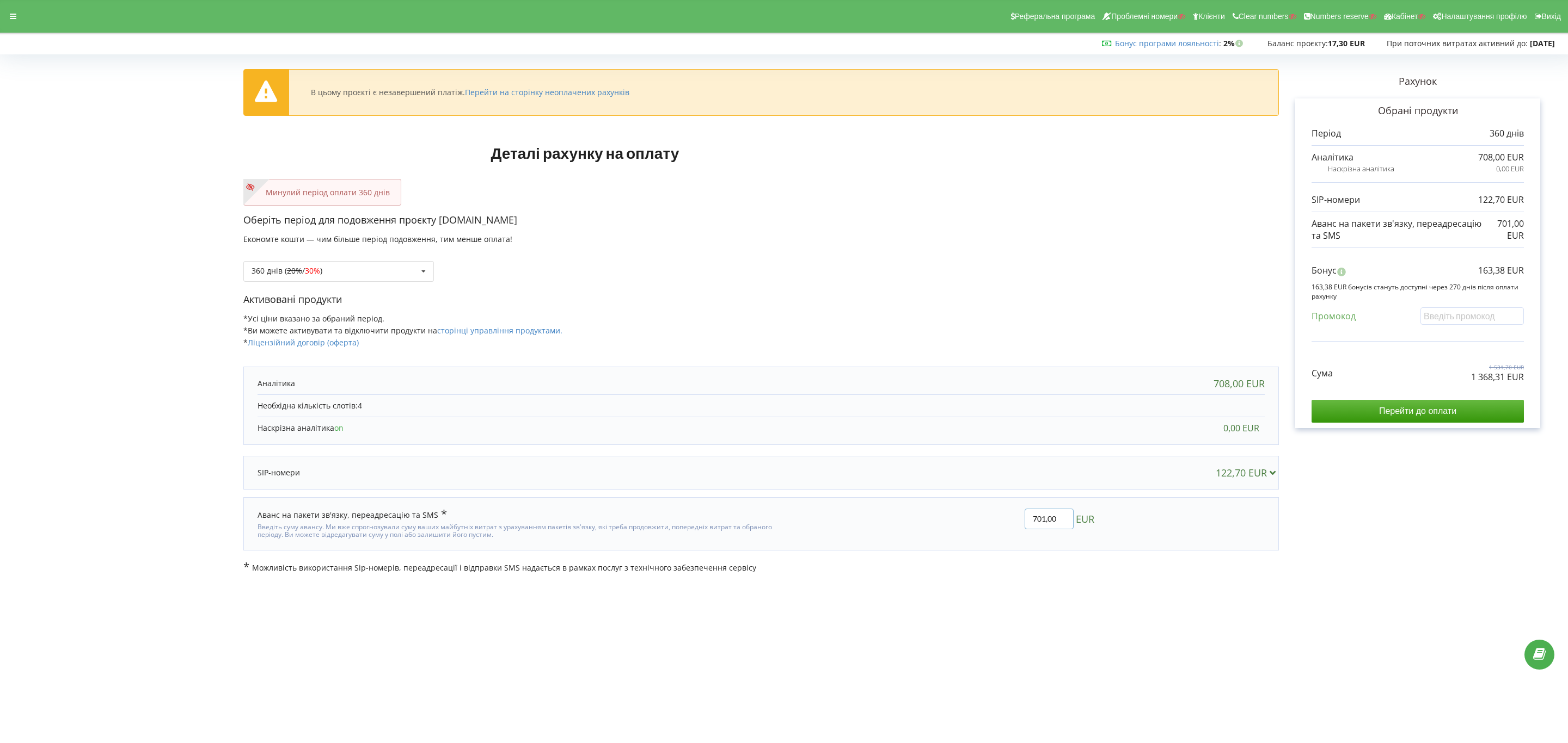
click at [1097, 525] on div "Аванс на пакети зв'язку, переадресацію та SMS 701,00 EUR" at bounding box center [760, 524] width 1028 height 42
type input "70"
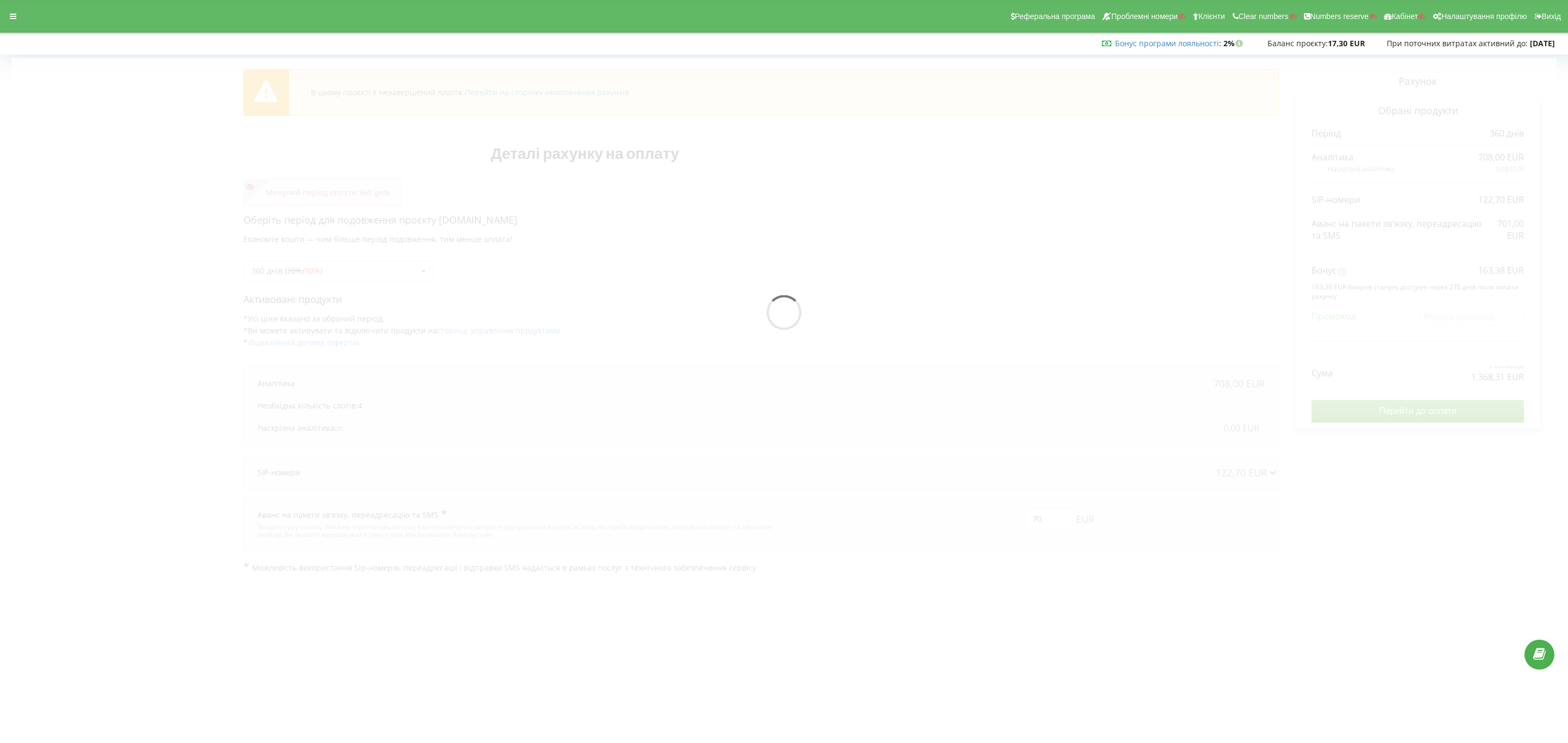
click at [1151, 550] on div "В цьому проєкті є незавершений платіж. Перейти на сторінку неоплачених рахунків…" at bounding box center [784, 315] width 1544 height 515
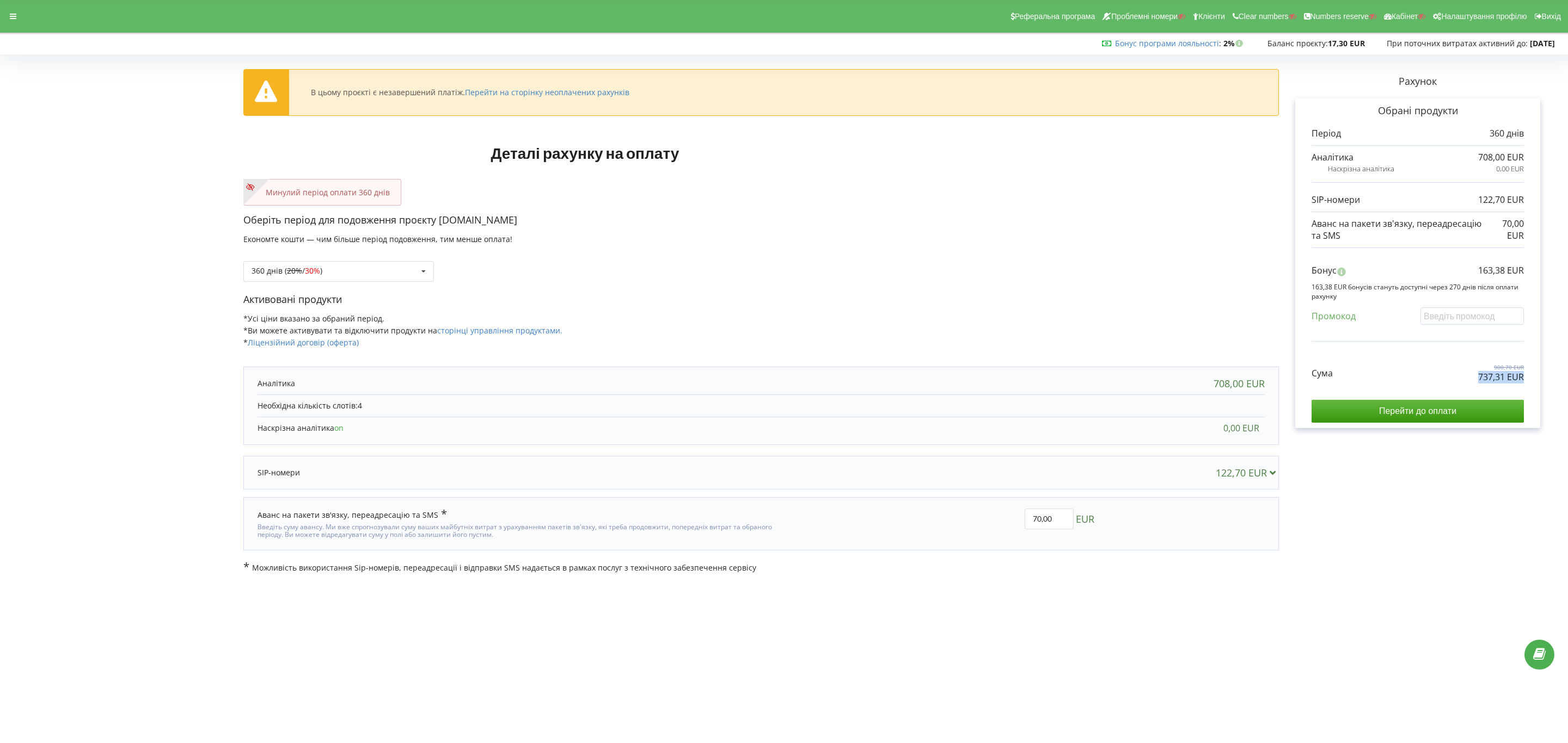
drag, startPoint x: 1462, startPoint y: 377, endPoint x: 1566, endPoint y: 382, distance: 104.1
click at [1151, 382] on div "В цьому проєкті є незавершений платіж. Перейти на сторінку неоплачених рахунків…" at bounding box center [784, 316] width 1568 height 539
copy p "737,31 EUR"
copy p "163,38 EUR"
drag, startPoint x: 1451, startPoint y: 271, endPoint x: 1557, endPoint y: 268, distance: 106.0
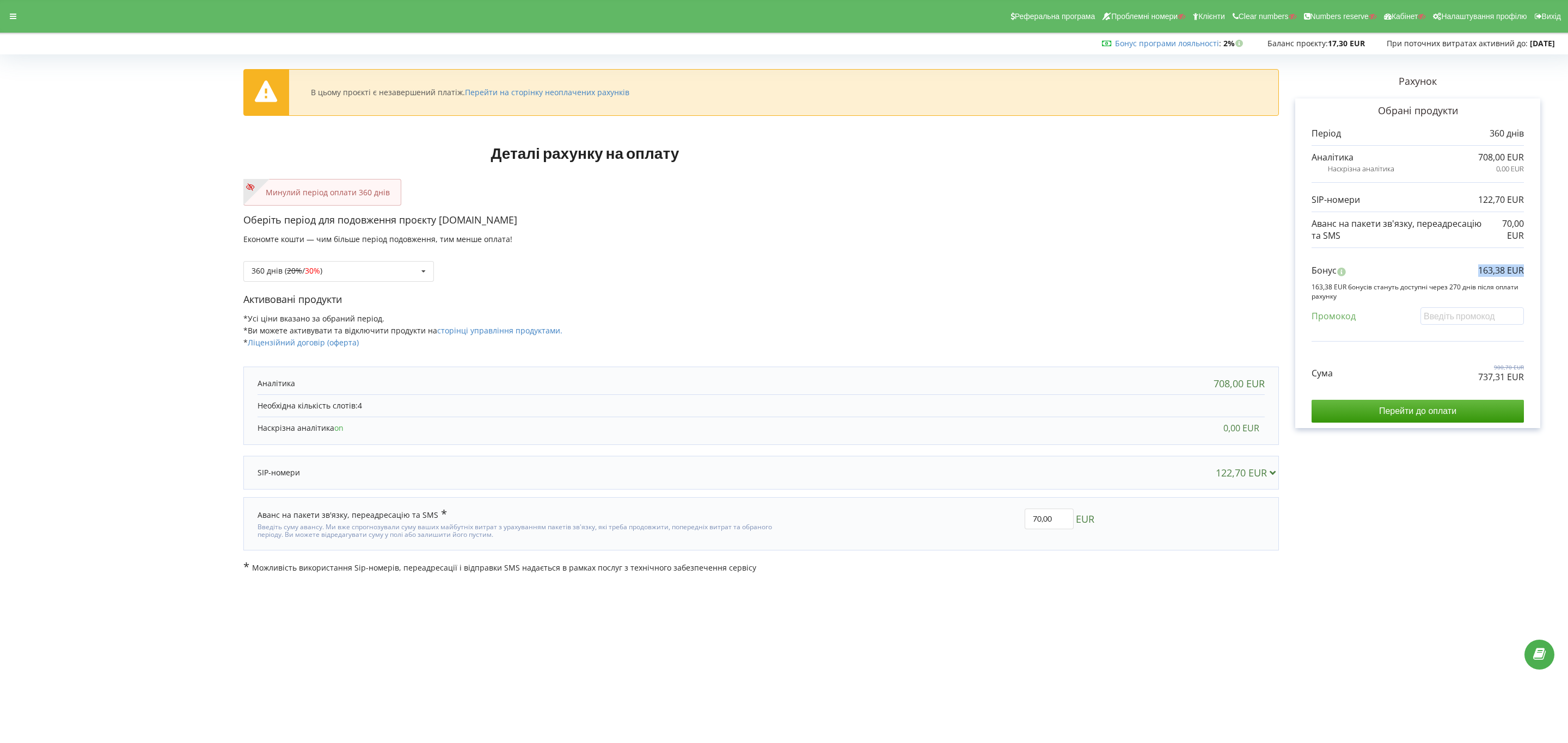
click at [1151, 268] on div "В цьому проєкті є незавершений платіж. Перейти на сторінку неоплачених рахунків…" at bounding box center [784, 316] width 1568 height 539
drag, startPoint x: 1054, startPoint y: 518, endPoint x: 948, endPoint y: 518, distance: 106.0
click at [948, 518] on div "116,69 EUR" at bounding box center [943, 524] width 320 height 45
type input "56.88"
click at [960, 525] on div "В цьому проєкті є незавершений платіж. Перейти на сторінку неоплачених рахунків…" at bounding box center [784, 315] width 1544 height 515
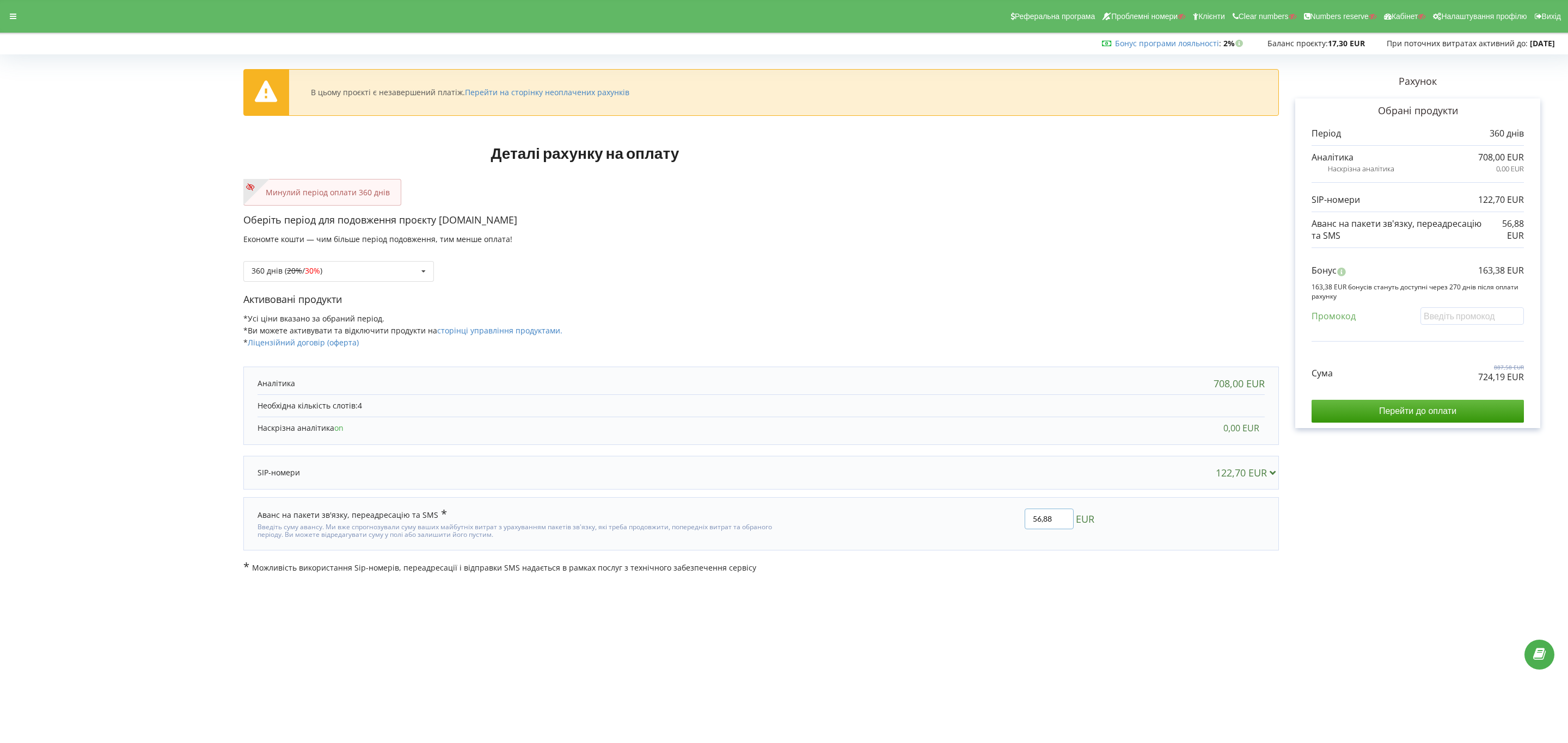
drag, startPoint x: 1053, startPoint y: 520, endPoint x: 985, endPoint y: 522, distance: 68.0
click at [987, 522] on div "56,88 EUR" at bounding box center [943, 524] width 320 height 45
type input "0"
click at [956, 524] on div "В цьому проєкті є незавершений платіж. Перейти на сторінку неоплачених рахунків…" at bounding box center [784, 315] width 1544 height 515
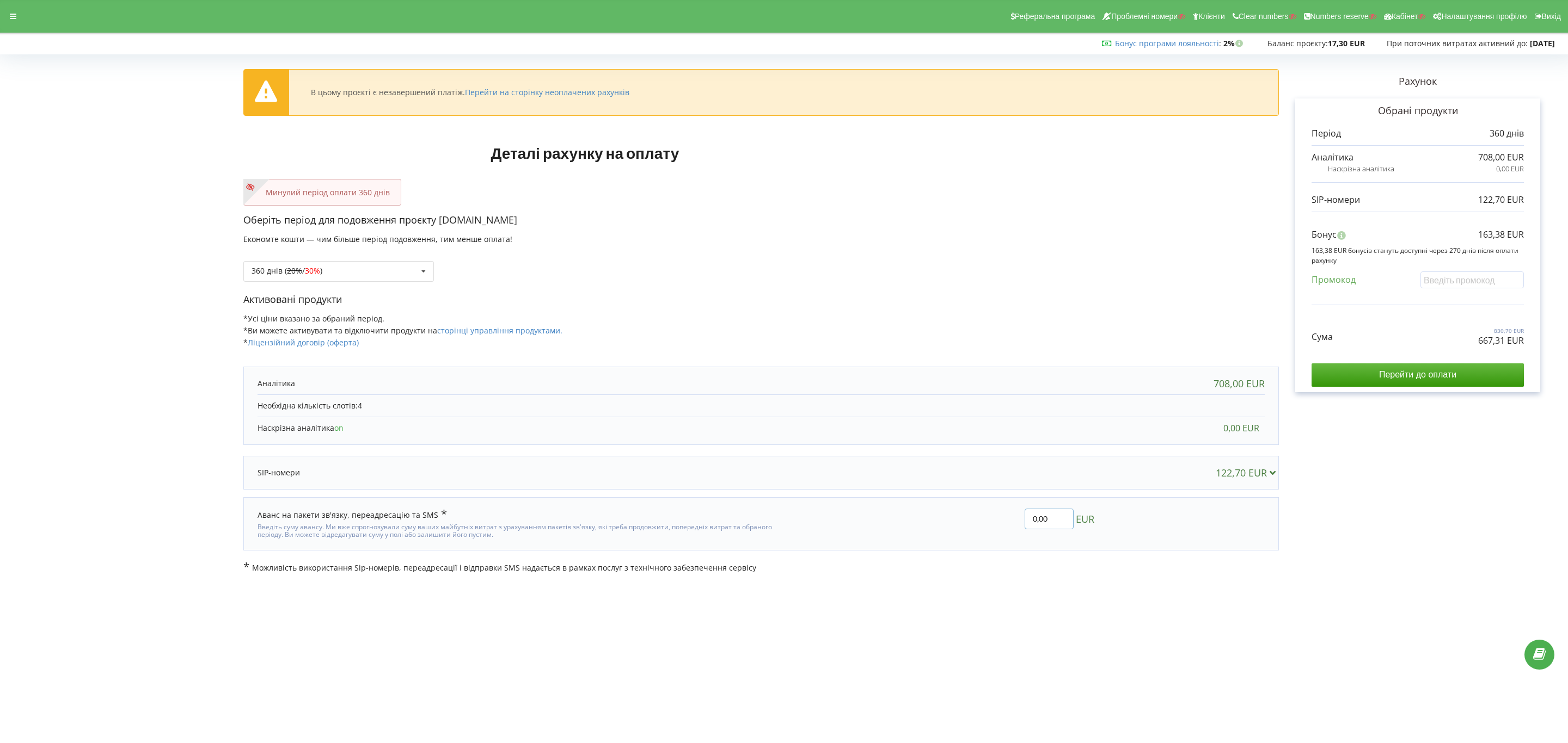
click at [1026, 518] on input "0,00" at bounding box center [1049, 519] width 49 height 21
type input "70,00"
click at [931, 480] on div "В цьому проєкті є незавершений платіж. Перейти на сторінку неоплачених рахунків…" at bounding box center [784, 315] width 1544 height 515
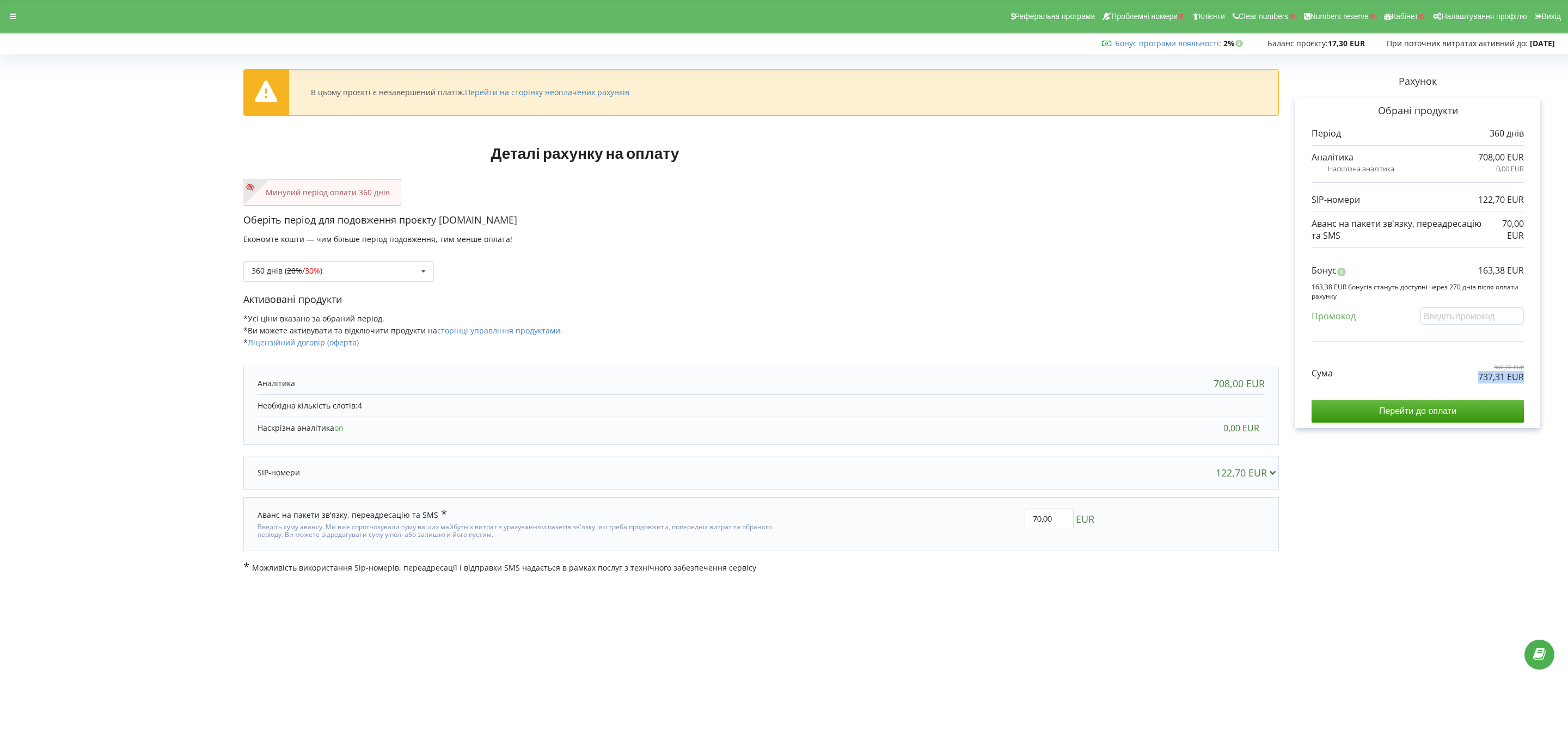
drag, startPoint x: 1462, startPoint y: 379, endPoint x: 1533, endPoint y: 377, distance: 71.0
click at [1533, 377] on div "Обрані продукти Період 360 днів 708,00 EUR 0,00 EUR 122,70 EUR" at bounding box center [1417, 263] width 245 height 331
click at [1440, 409] on input "Перейти до оплати" at bounding box center [1417, 411] width 213 height 23
